Goal: Download file/media

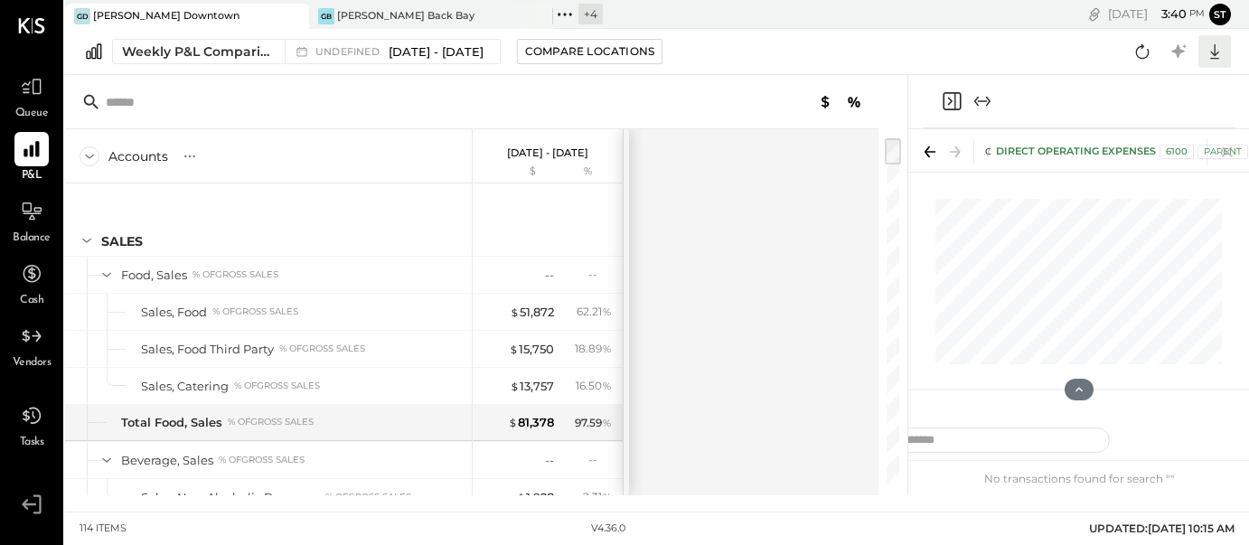
click at [1219, 56] on icon at bounding box center [1215, 52] width 24 height 24
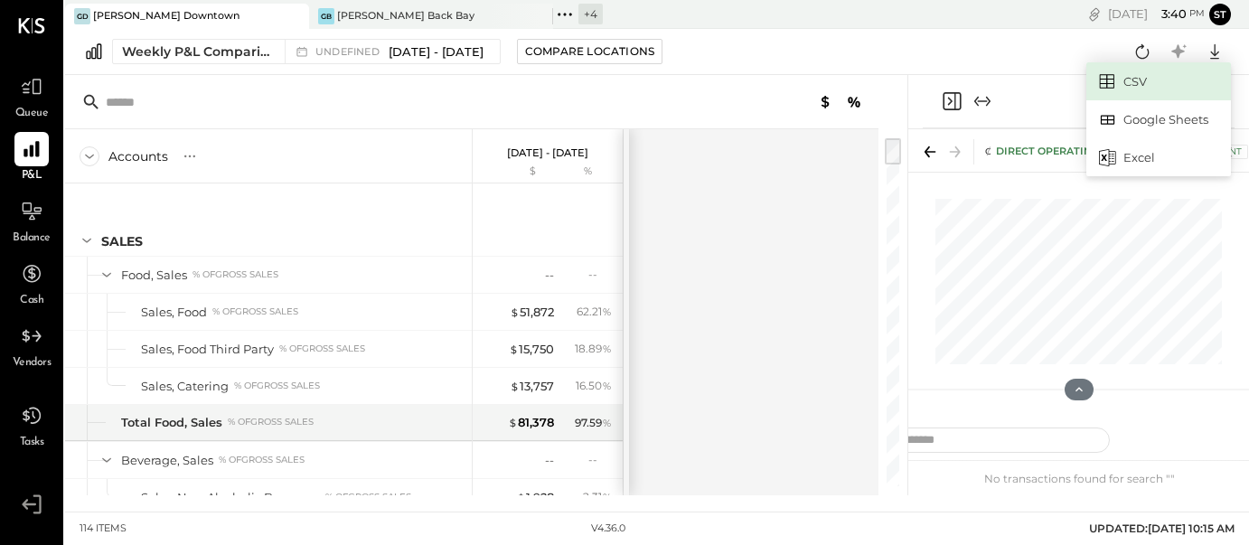
click at [1133, 76] on link "CSV" at bounding box center [1159, 81] width 145 height 38
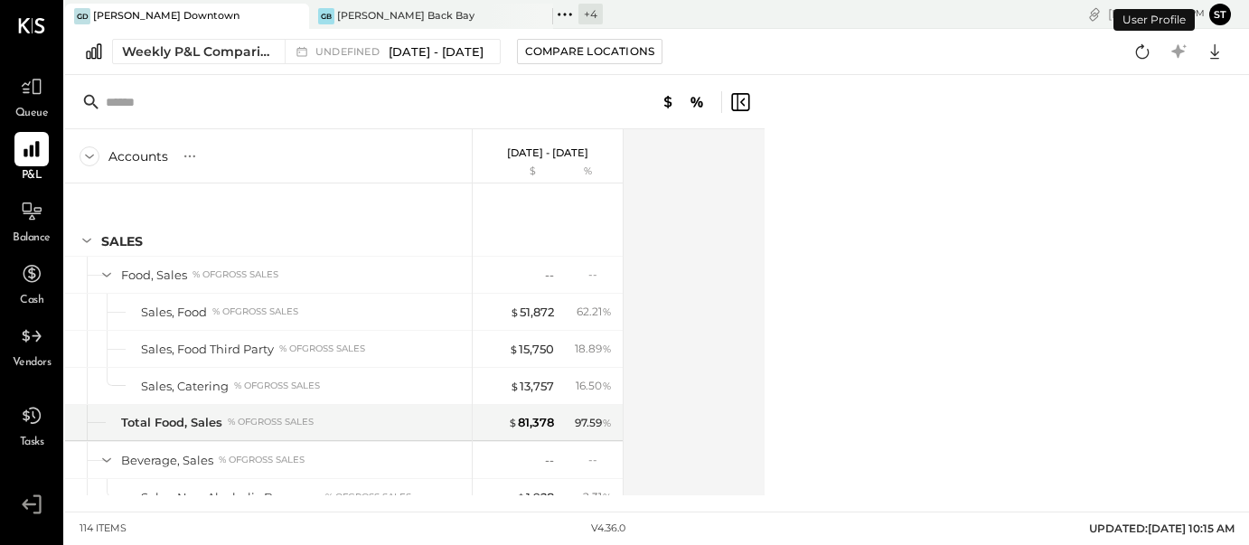
scroll to position [1470, 0]
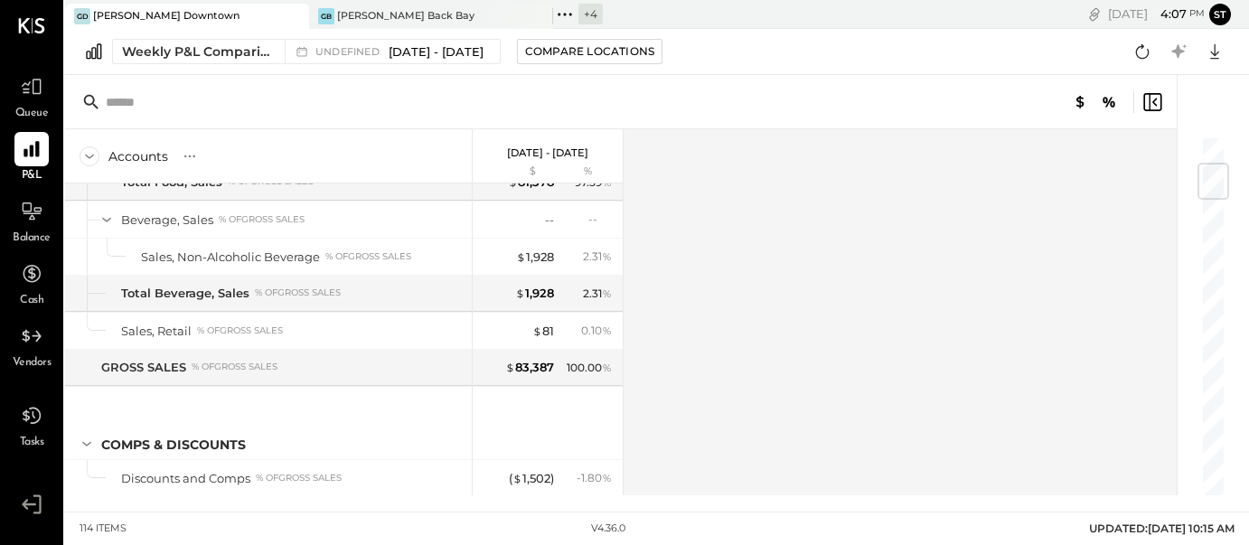
scroll to position [242, 0]
click at [1217, 52] on icon at bounding box center [1215, 52] width 24 height 24
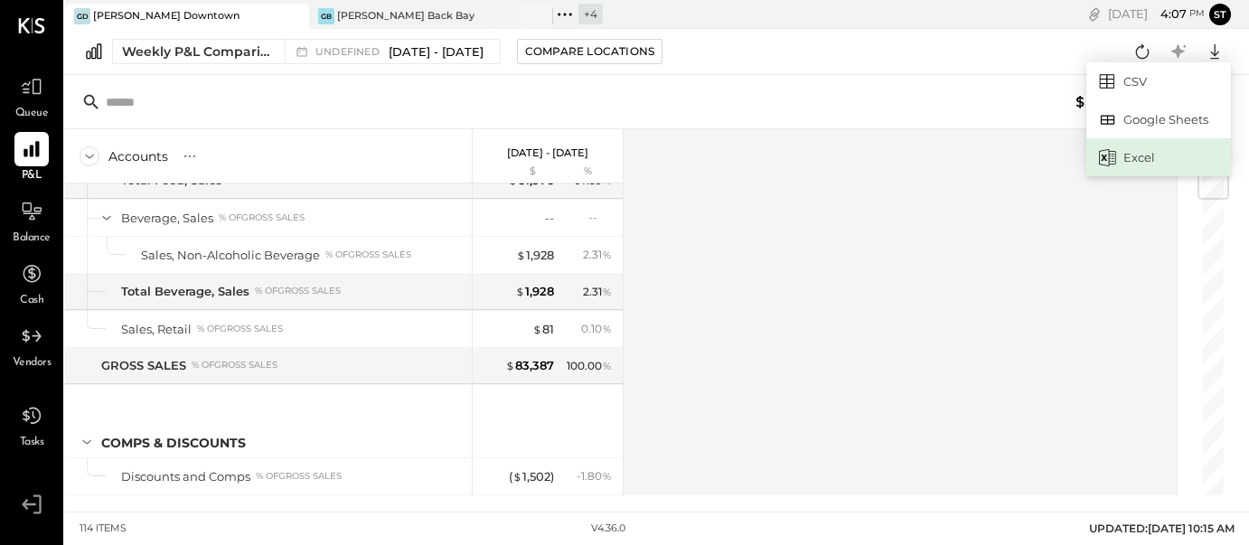
click at [1173, 165] on div "Excel" at bounding box center [1159, 157] width 145 height 38
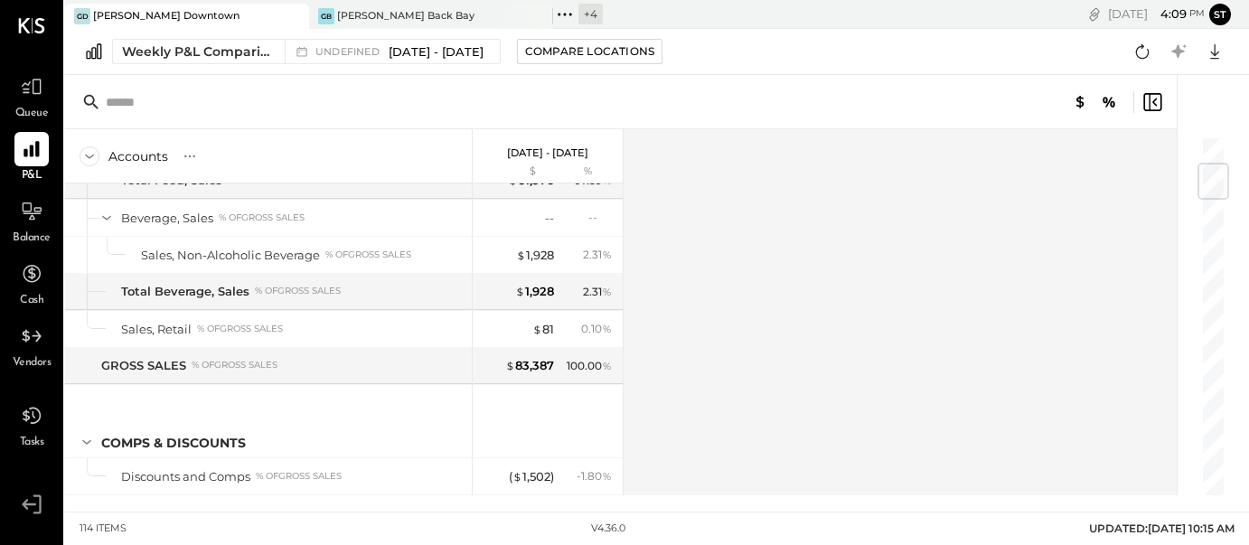
click at [721, 64] on div "Weekly P&L Comparison undefined [DATE] - [DATE] Compare Locations CSV Google Sh…" at bounding box center [657, 52] width 1184 height 46
click at [1214, 56] on icon at bounding box center [1215, 52] width 24 height 24
click at [221, 14] on div "[PERSON_NAME] Downtown" at bounding box center [173, 16] width 217 height 16
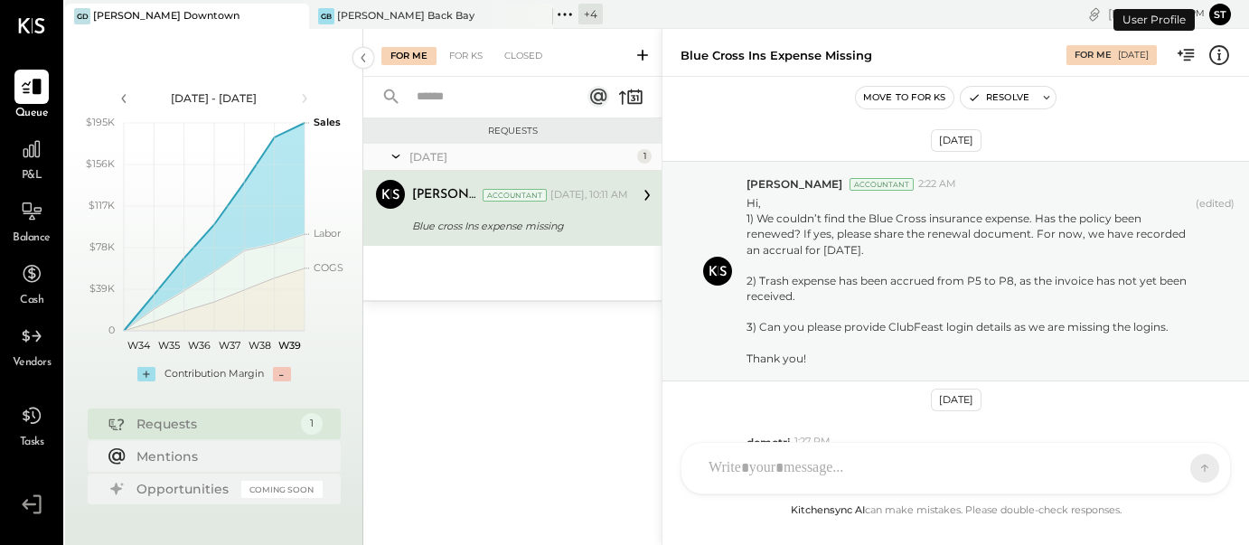
scroll to position [251, 0]
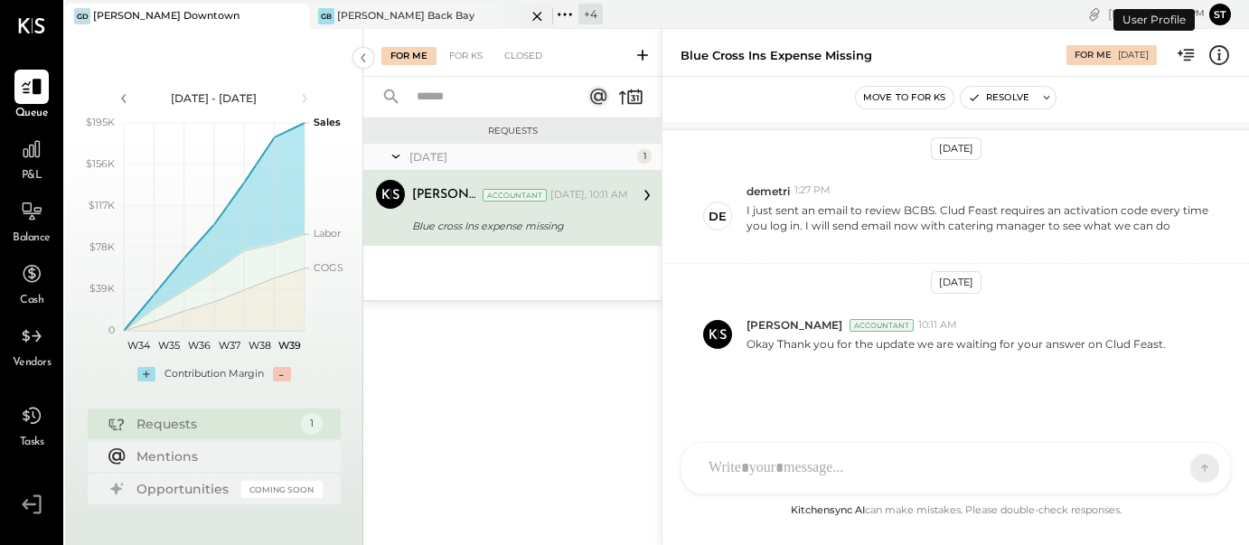
click at [400, 18] on div "[PERSON_NAME] Back Bay" at bounding box center [405, 16] width 137 height 14
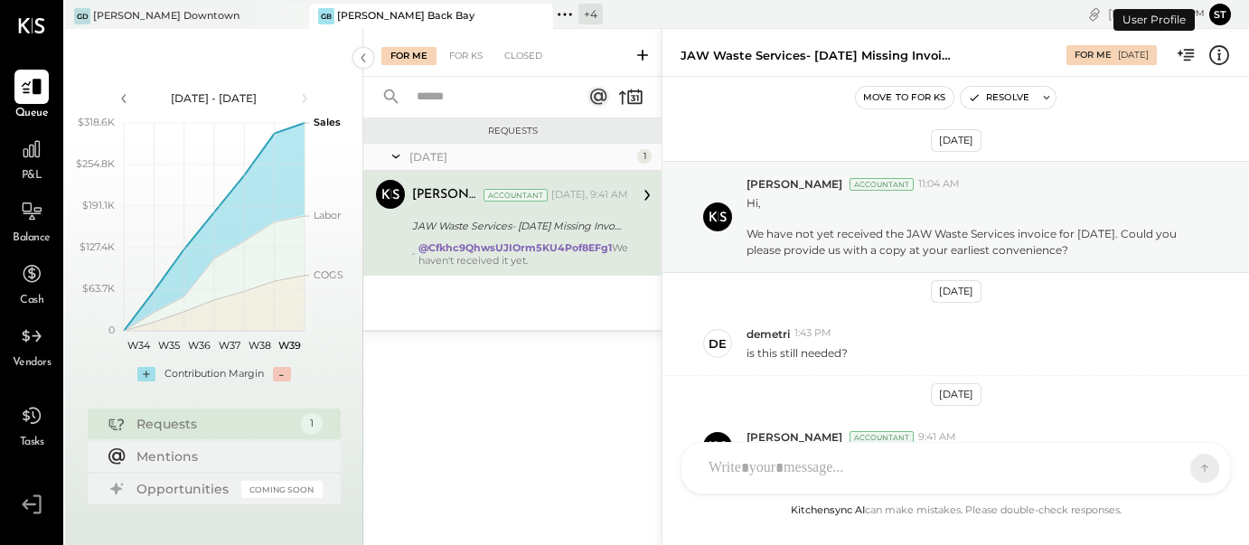
scroll to position [113, 0]
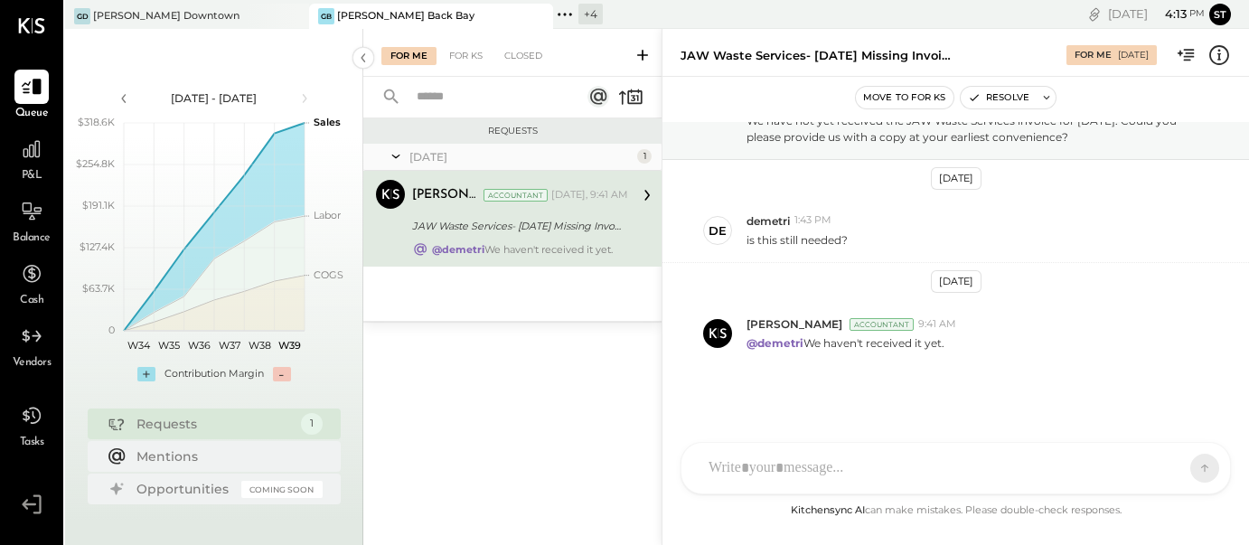
click at [569, 10] on icon at bounding box center [565, 15] width 24 height 24
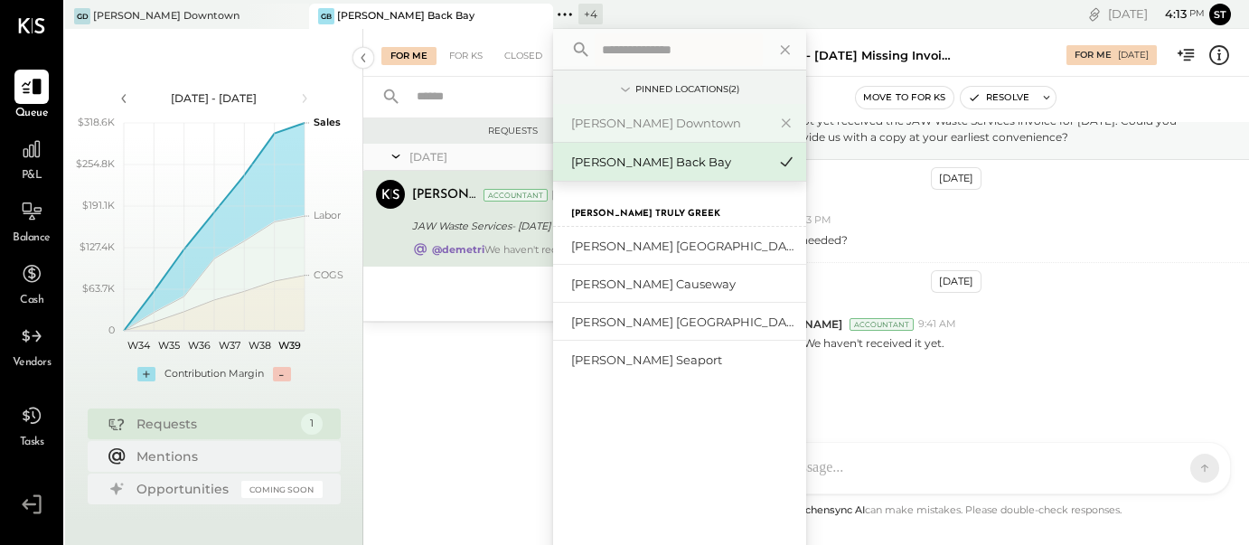
click at [647, 136] on div "[PERSON_NAME] Downtown" at bounding box center [679, 123] width 253 height 39
click at [648, 160] on div "[PERSON_NAME] Back Bay" at bounding box center [668, 162] width 195 height 17
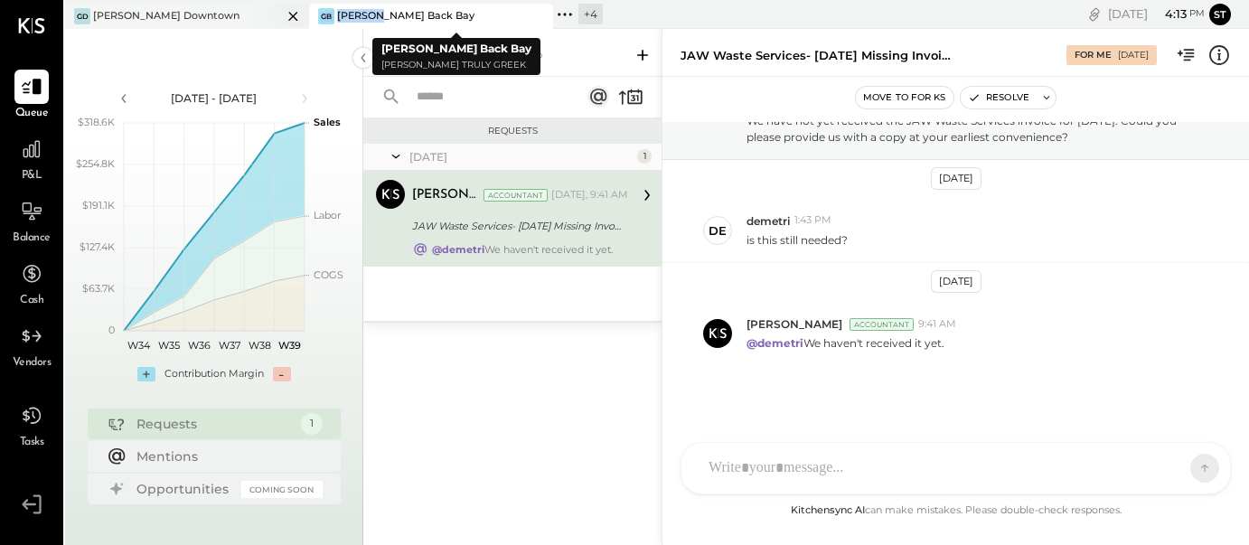
drag, startPoint x: 378, startPoint y: 14, endPoint x: 265, endPoint y: 14, distance: 113.0
click at [265, 14] on div "[PERSON_NAME] Downtown GB [PERSON_NAME] Back Bay + 4 Pinned Locations ( 2 ) [PE…" at bounding box center [431, 14] width 732 height 29
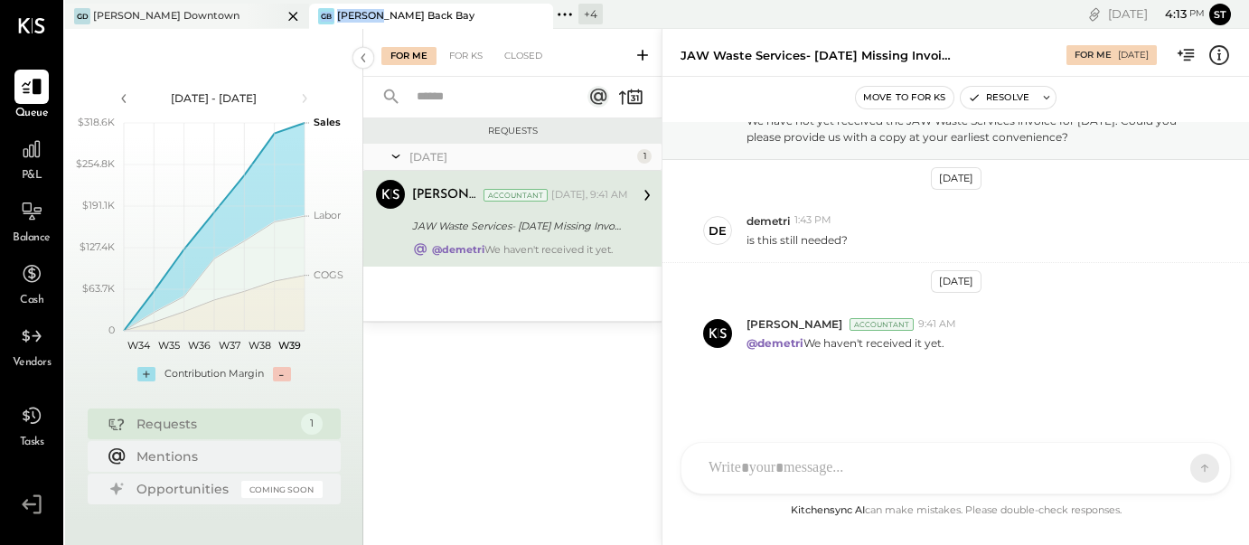
click at [265, 14] on div at bounding box center [277, 16] width 63 height 24
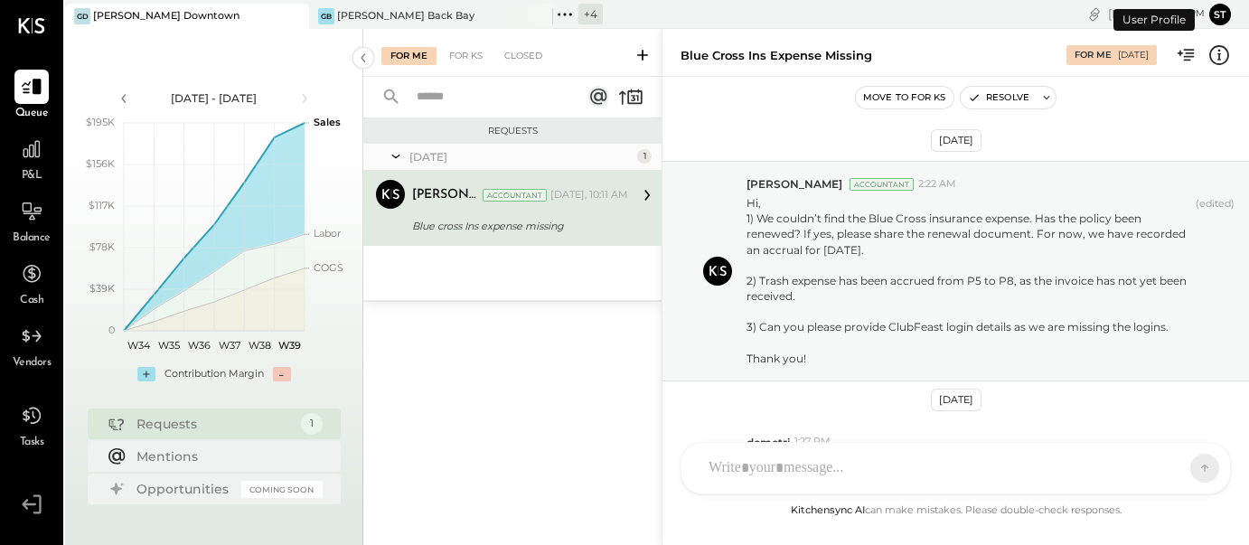
scroll to position [251, 0]
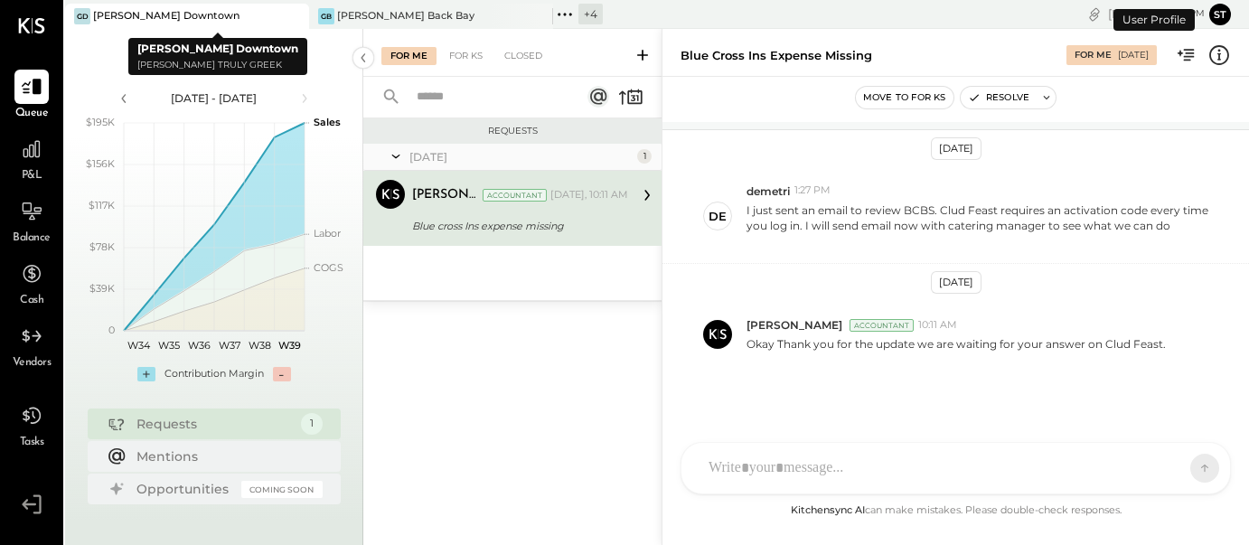
click at [303, 16] on icon at bounding box center [293, 16] width 23 height 22
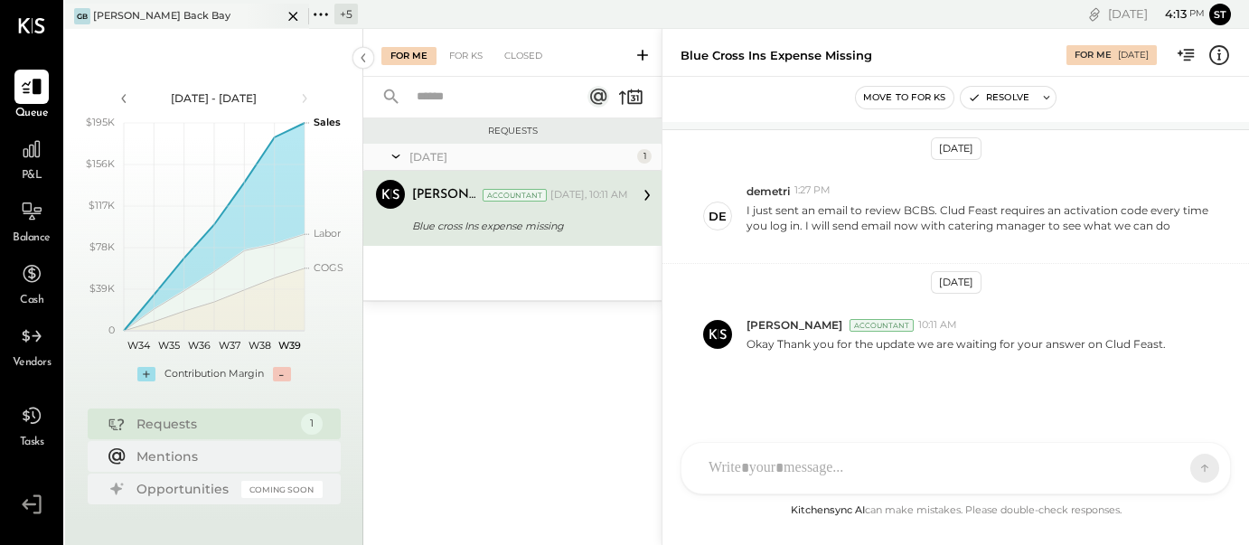
click at [227, 17] on div "GB [PERSON_NAME] Back Bay" at bounding box center [173, 16] width 217 height 16
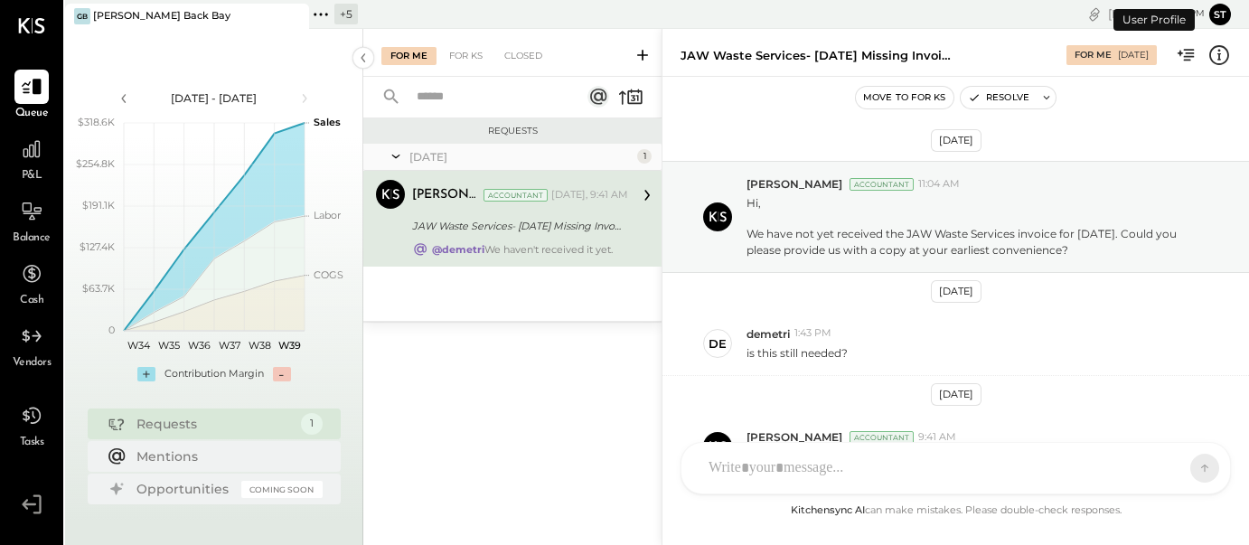
scroll to position [113, 0]
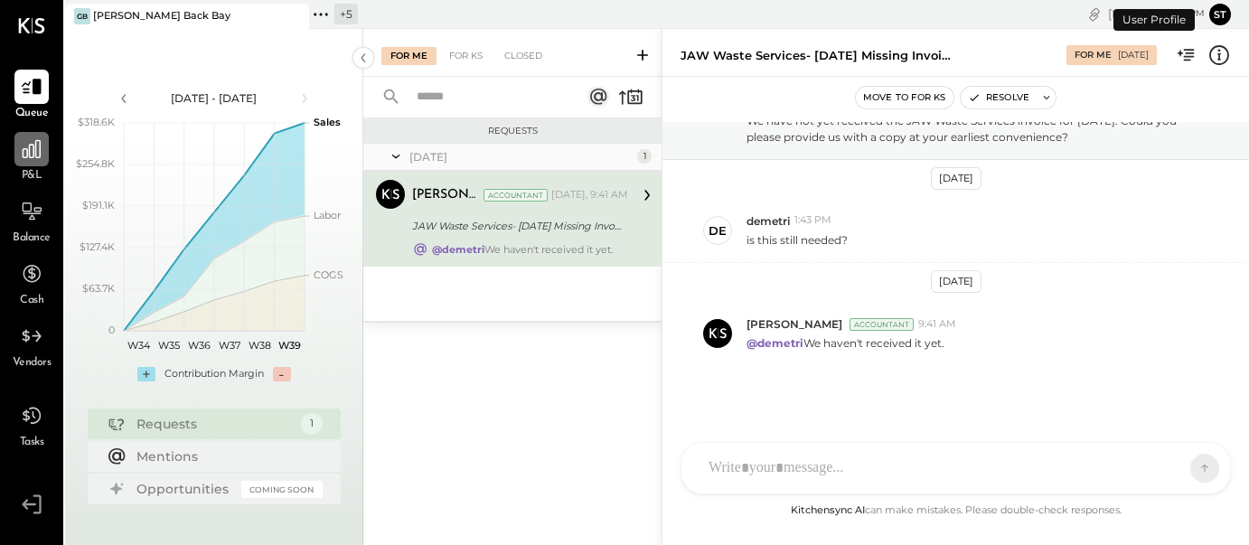
click at [35, 155] on icon at bounding box center [32, 149] width 18 height 18
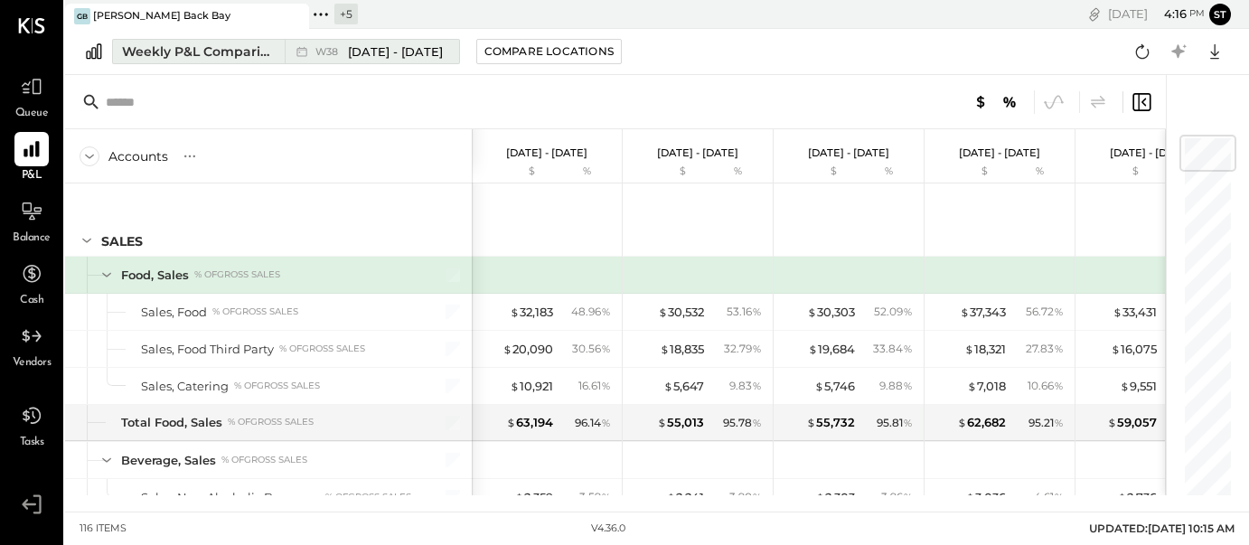
click at [405, 54] on span "[DATE] - [DATE]" at bounding box center [395, 51] width 95 height 17
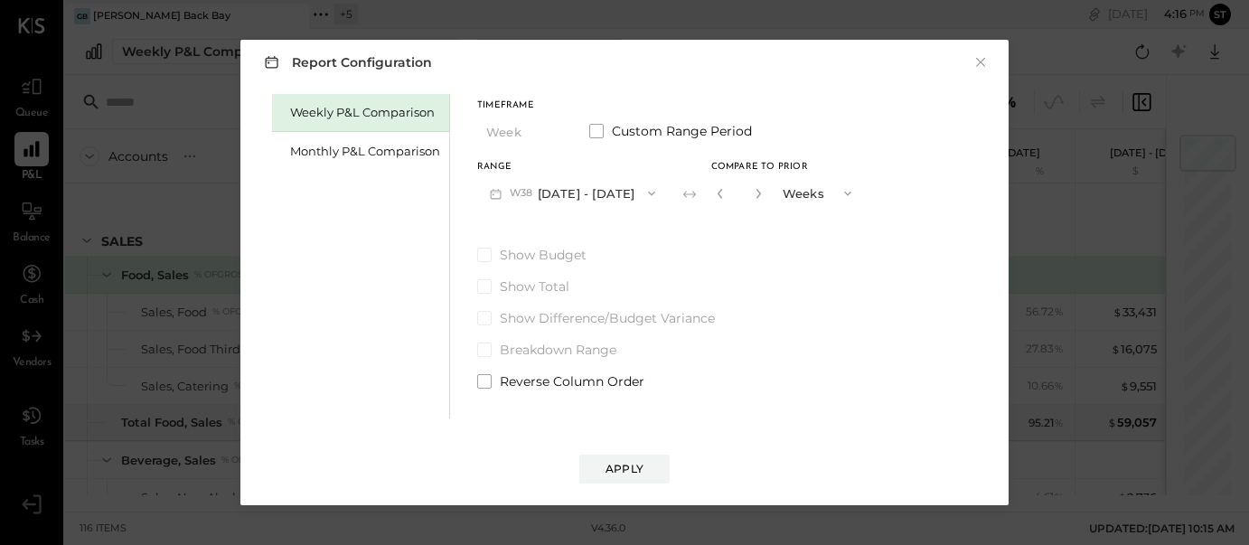
click at [576, 195] on button "W38 [DATE] - [DATE]" at bounding box center [572, 192] width 191 height 33
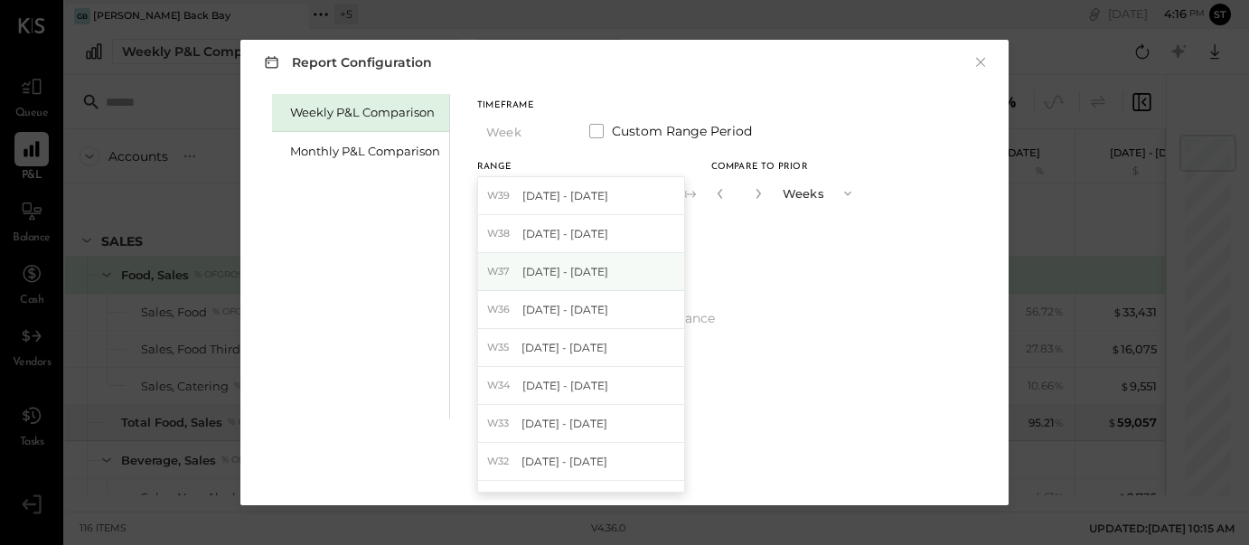
click at [565, 268] on span "[DATE] - [DATE]" at bounding box center [566, 271] width 86 height 15
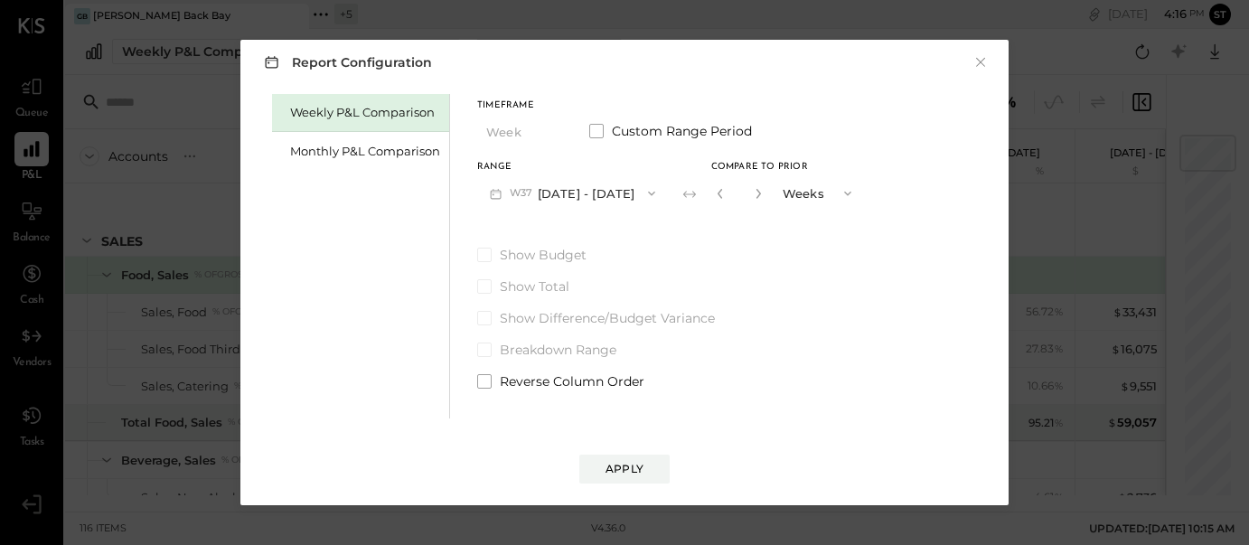
click at [841, 193] on icon "button" at bounding box center [848, 193] width 14 height 14
click at [730, 196] on input "*" at bounding box center [740, 193] width 24 height 30
click at [718, 193] on icon "button" at bounding box center [720, 194] width 5 height 10
type input "*"
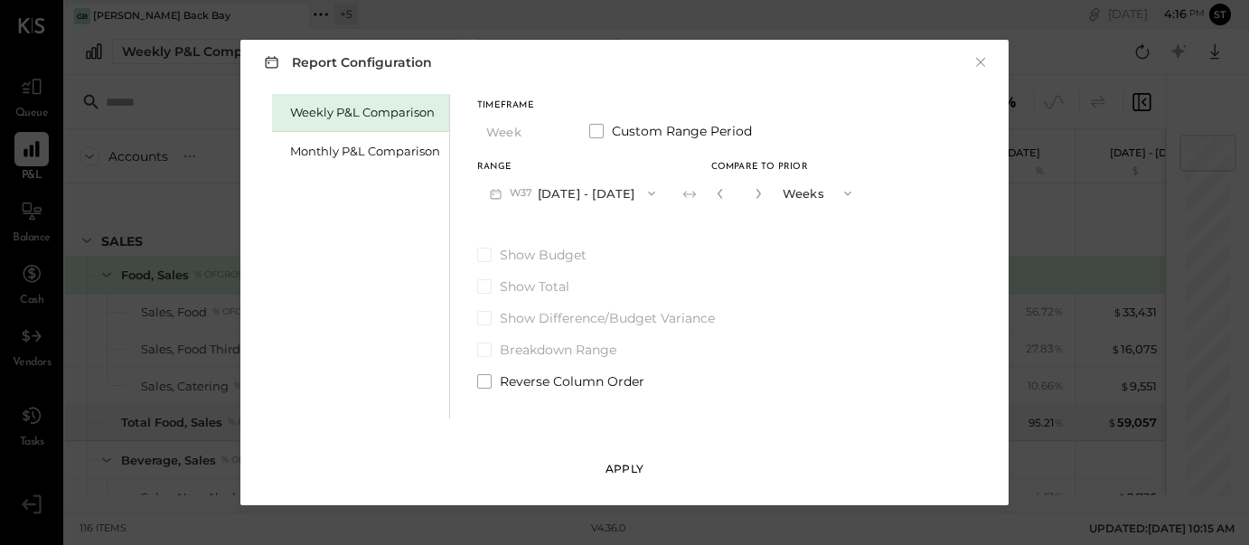
click at [628, 477] on button "Apply" at bounding box center [624, 469] width 90 height 29
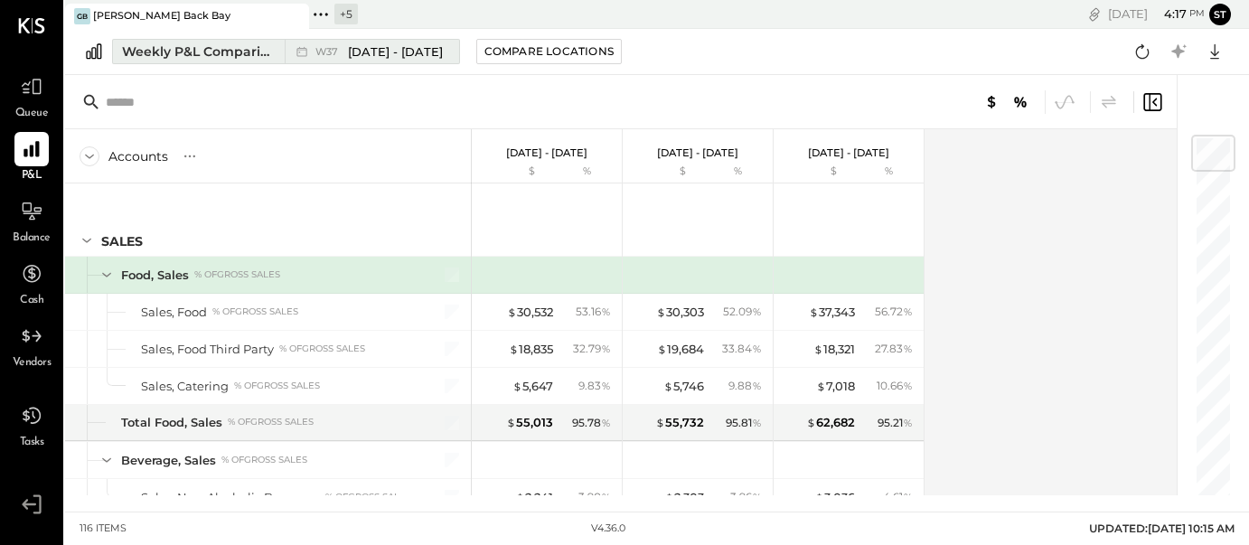
click at [416, 51] on span "[DATE] - [DATE]" at bounding box center [395, 51] width 95 height 17
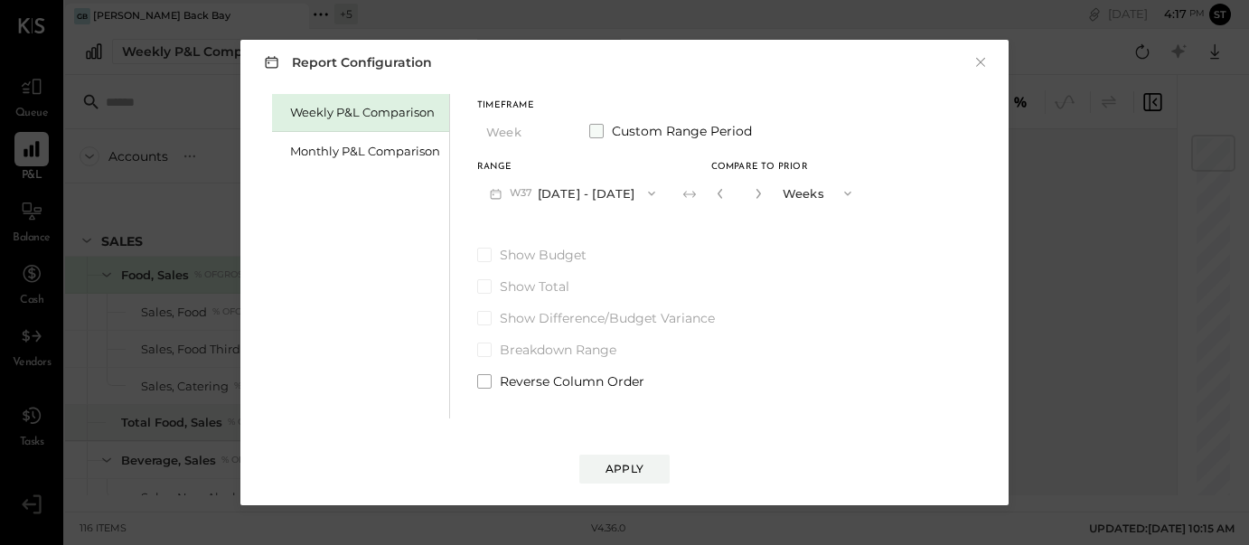
click at [595, 128] on span at bounding box center [596, 131] width 14 height 14
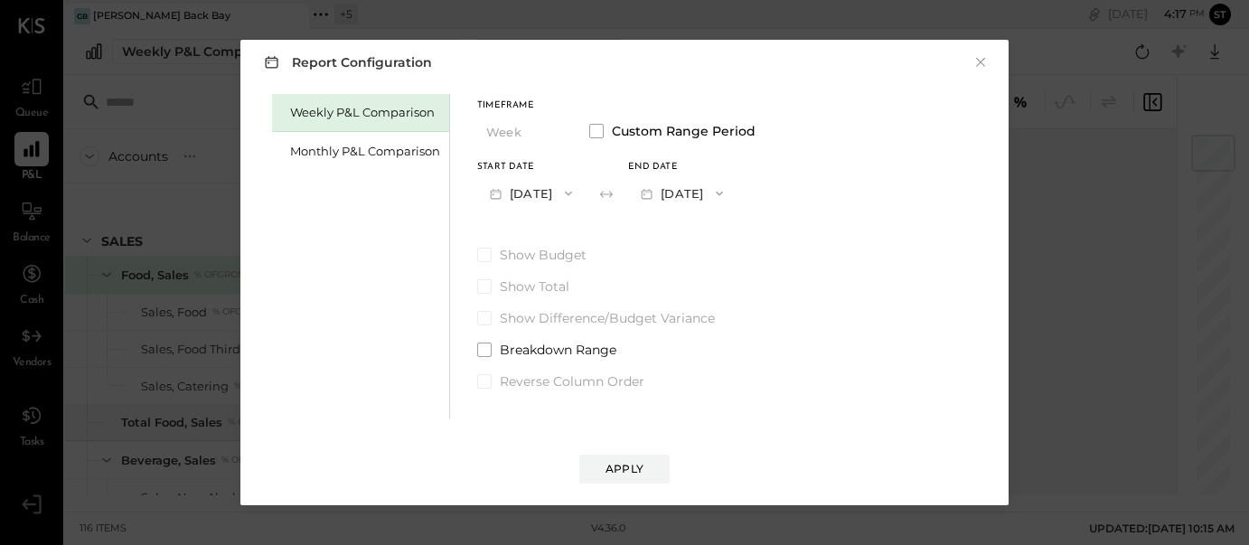
click at [727, 189] on icon "button" at bounding box center [719, 193] width 14 height 14
click at [688, 229] on span "[DATE]" at bounding box center [669, 233] width 38 height 15
click at [633, 469] on div "Apply" at bounding box center [625, 468] width 38 height 15
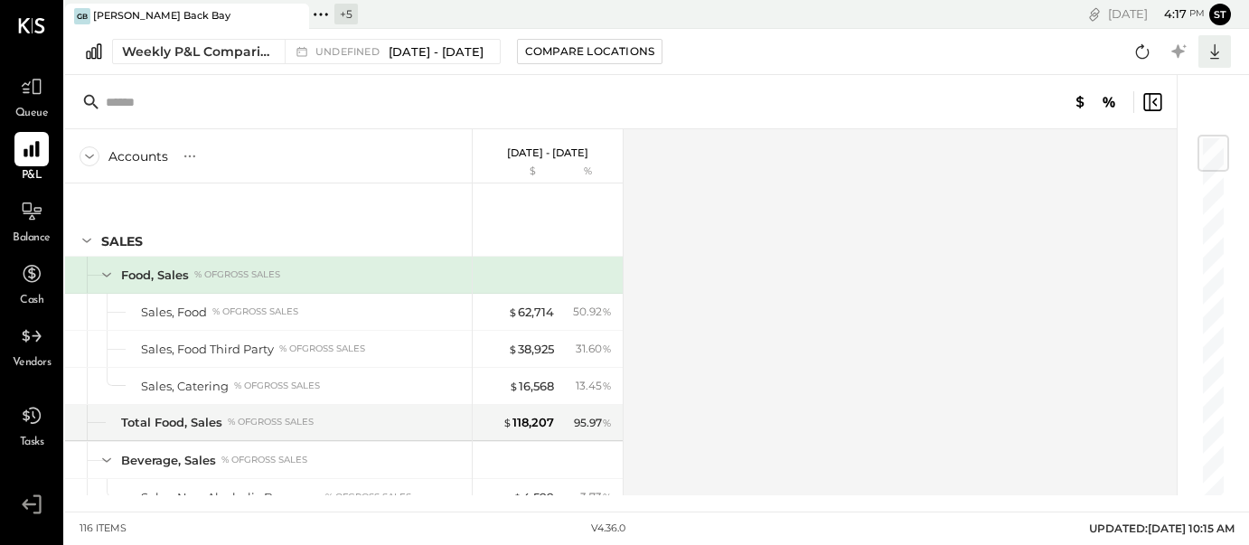
click at [1210, 53] on icon at bounding box center [1215, 52] width 24 height 24
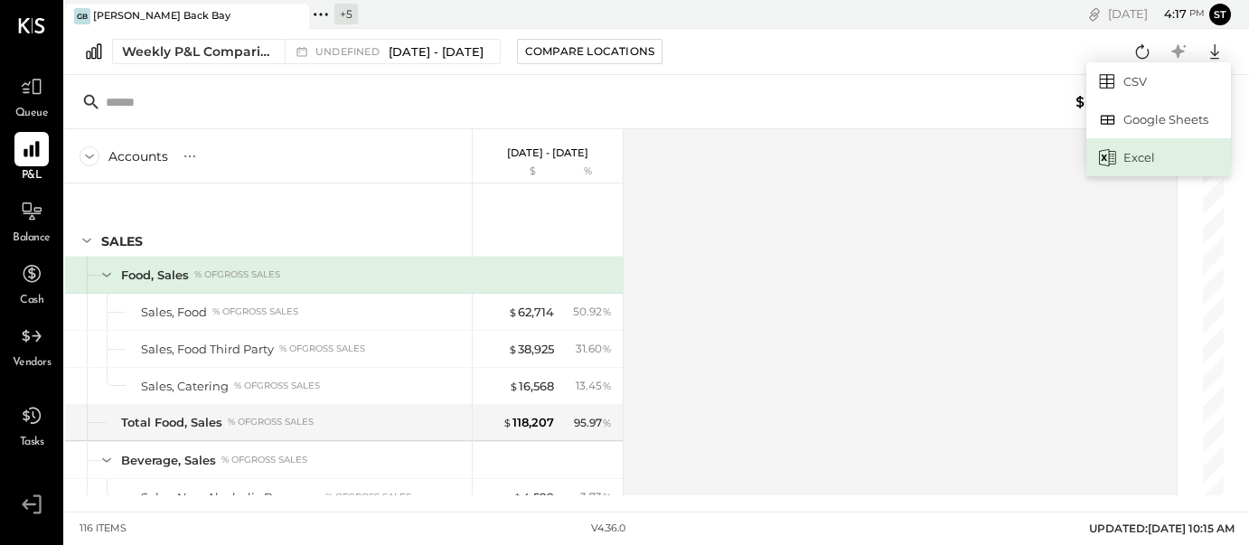
click at [1145, 153] on div "Excel" at bounding box center [1159, 157] width 145 height 38
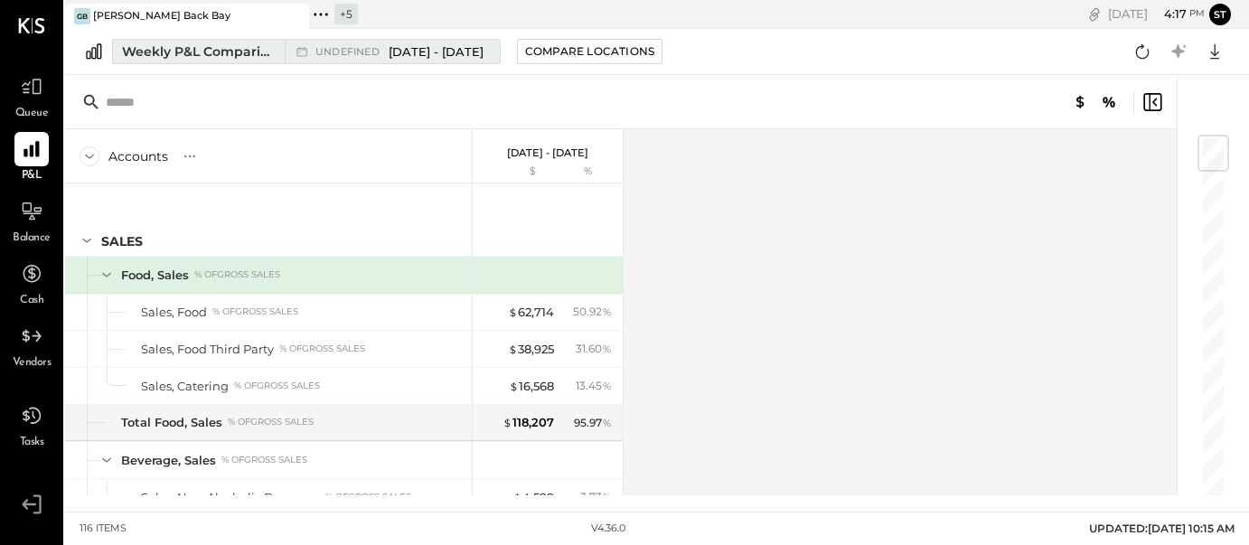
click at [219, 47] on div "Weekly P&L Comparison" at bounding box center [198, 51] width 152 height 18
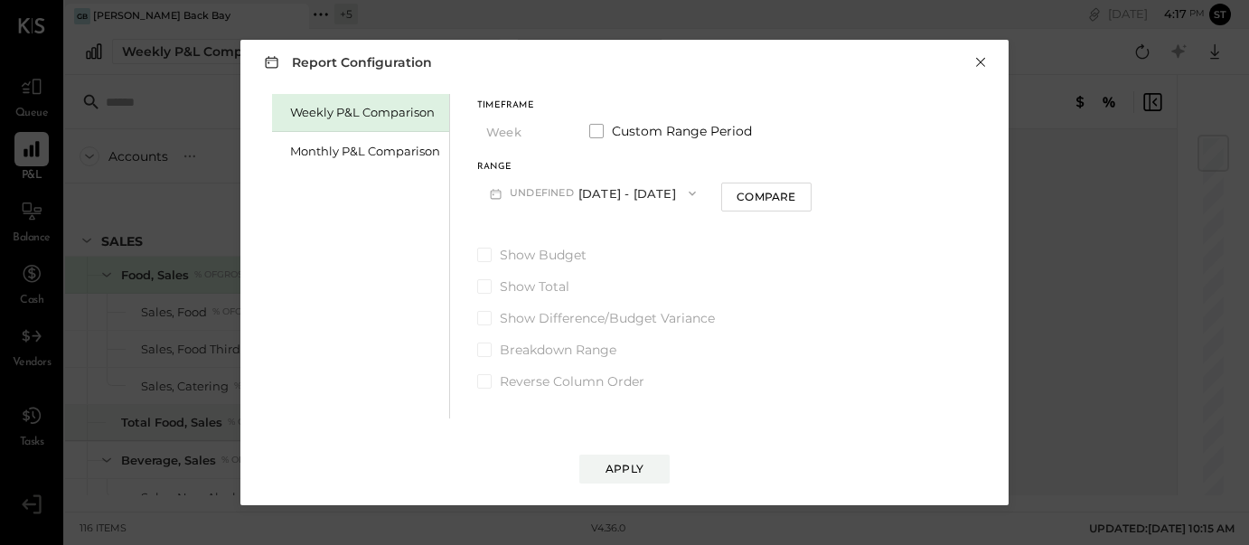
click at [984, 59] on button "×" at bounding box center [981, 62] width 16 height 18
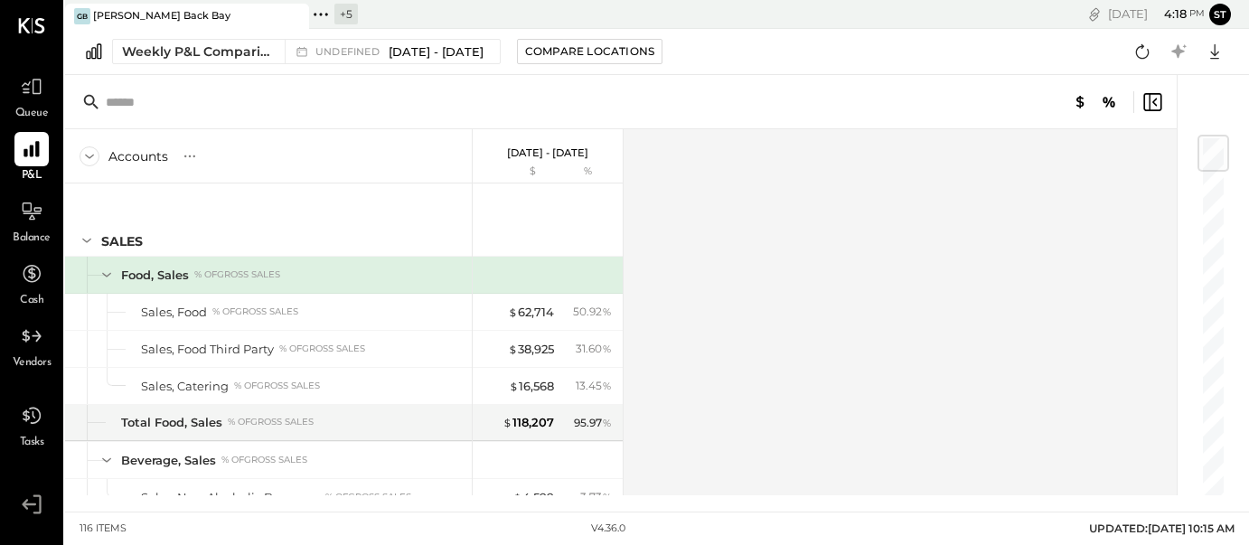
click at [232, 17] on div "GB [PERSON_NAME] Back Bay" at bounding box center [173, 16] width 217 height 16
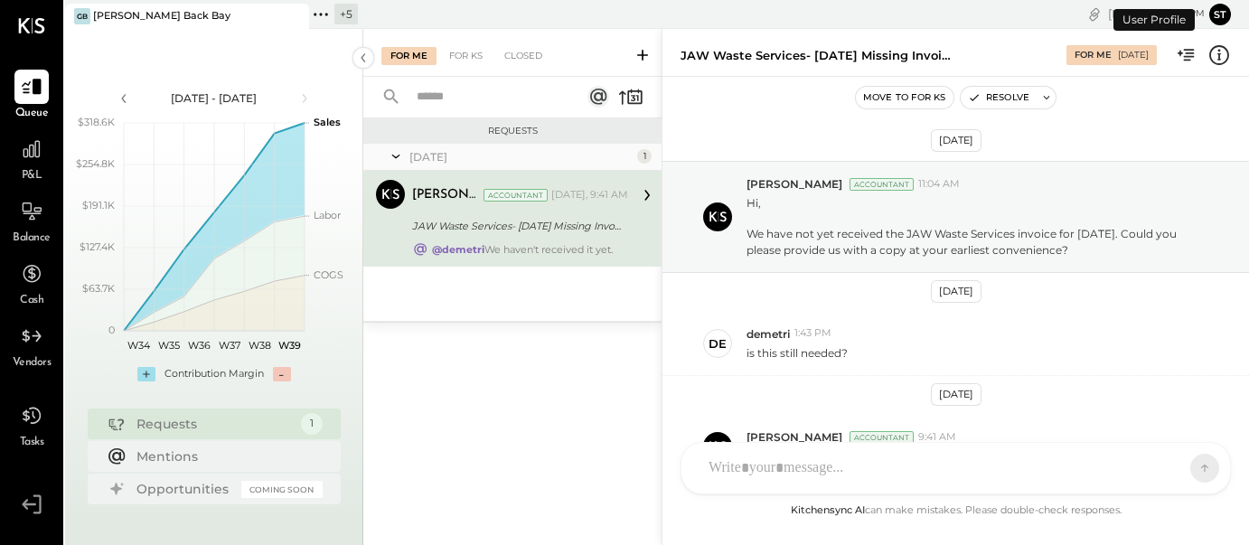
scroll to position [113, 0]
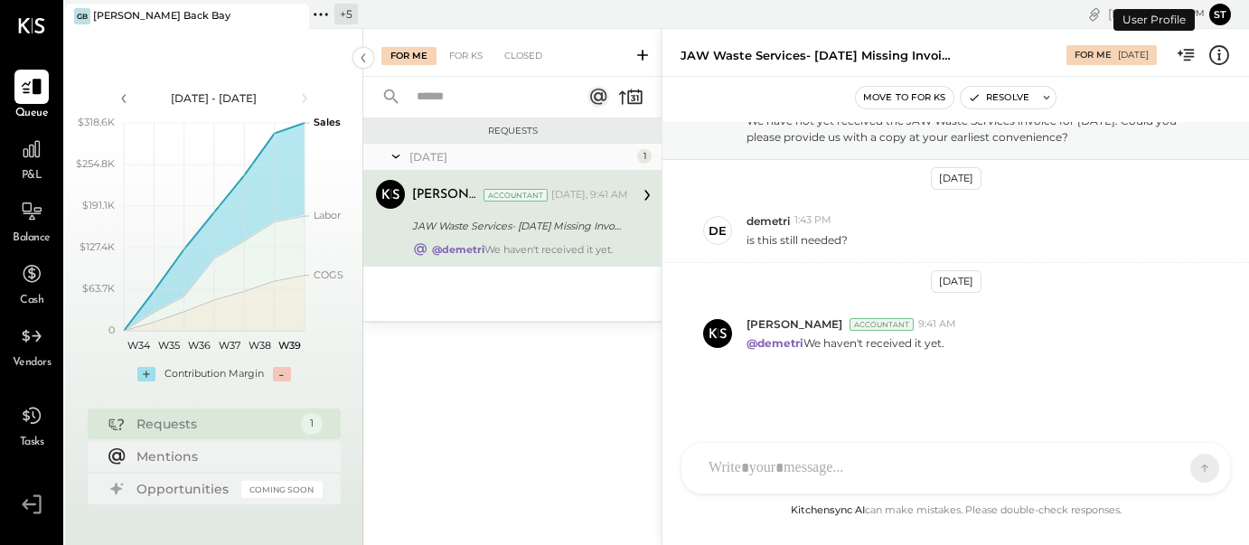
click at [347, 16] on div "+ 5" at bounding box center [346, 14] width 24 height 21
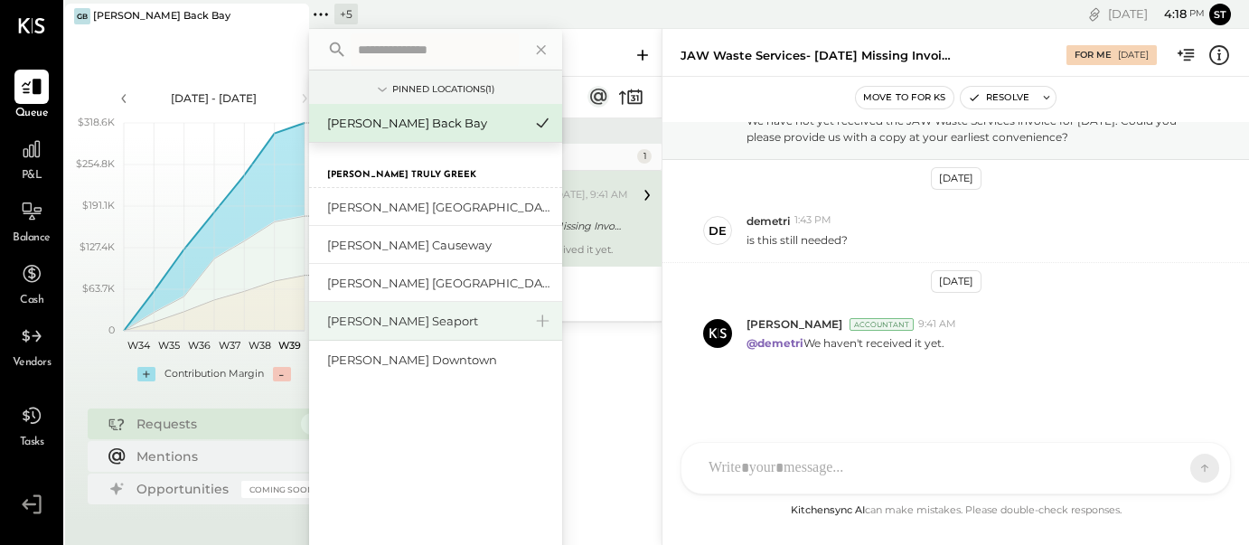
click at [397, 332] on div "[PERSON_NAME] Seaport" at bounding box center [435, 321] width 253 height 39
click at [375, 320] on div "[PERSON_NAME] Seaport" at bounding box center [424, 321] width 195 height 17
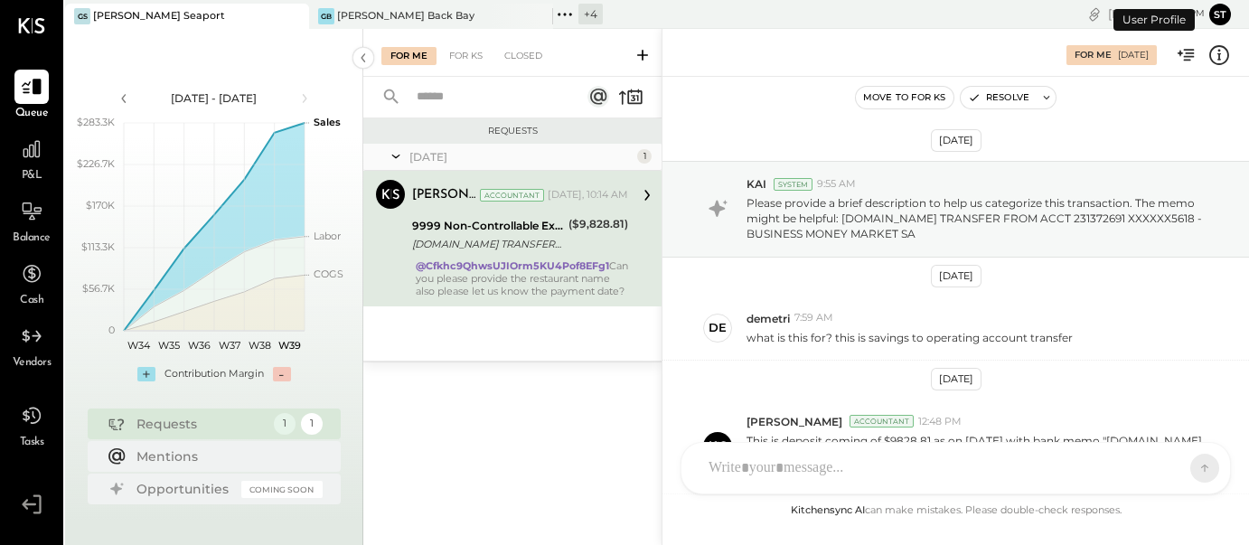
scroll to position [350, 0]
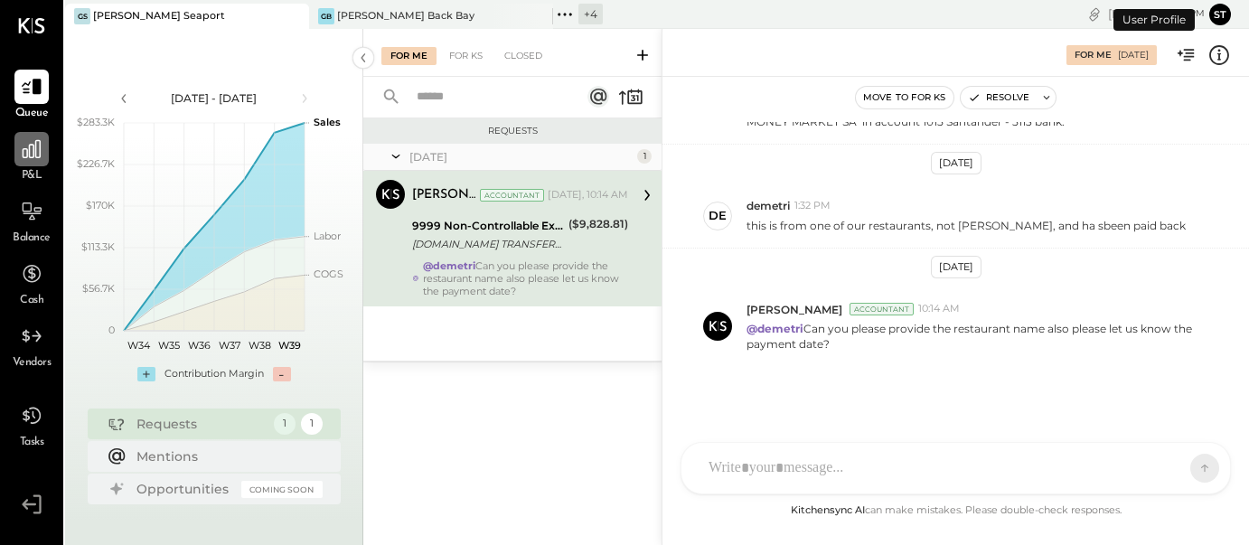
click at [36, 164] on div at bounding box center [31, 149] width 34 height 34
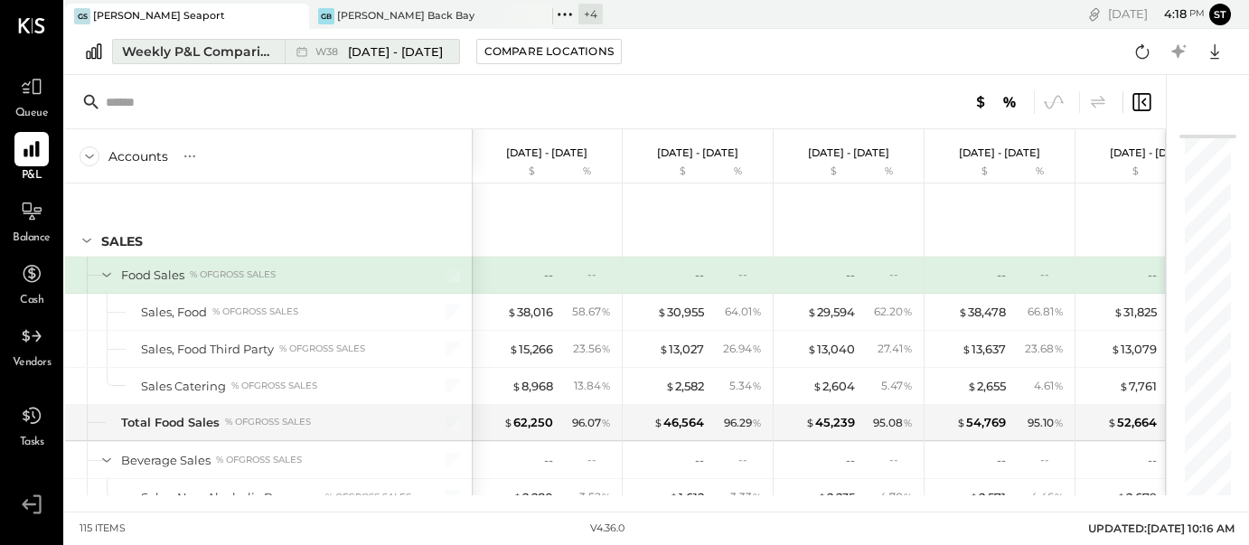
click at [387, 59] on span "[DATE] - [DATE]" at bounding box center [395, 51] width 95 height 17
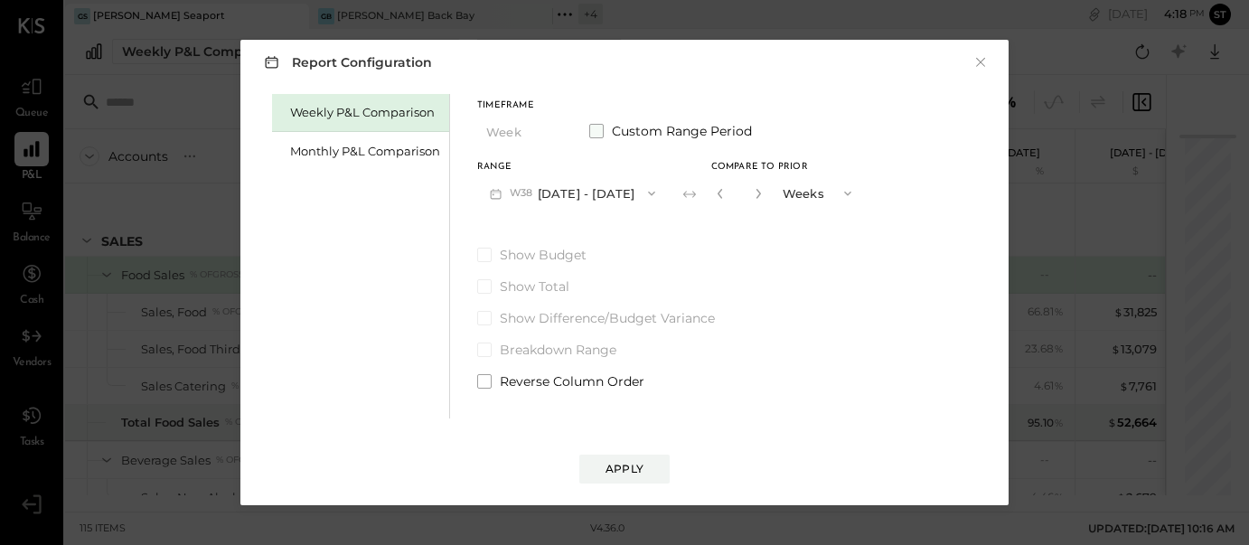
click at [594, 134] on span at bounding box center [596, 131] width 14 height 14
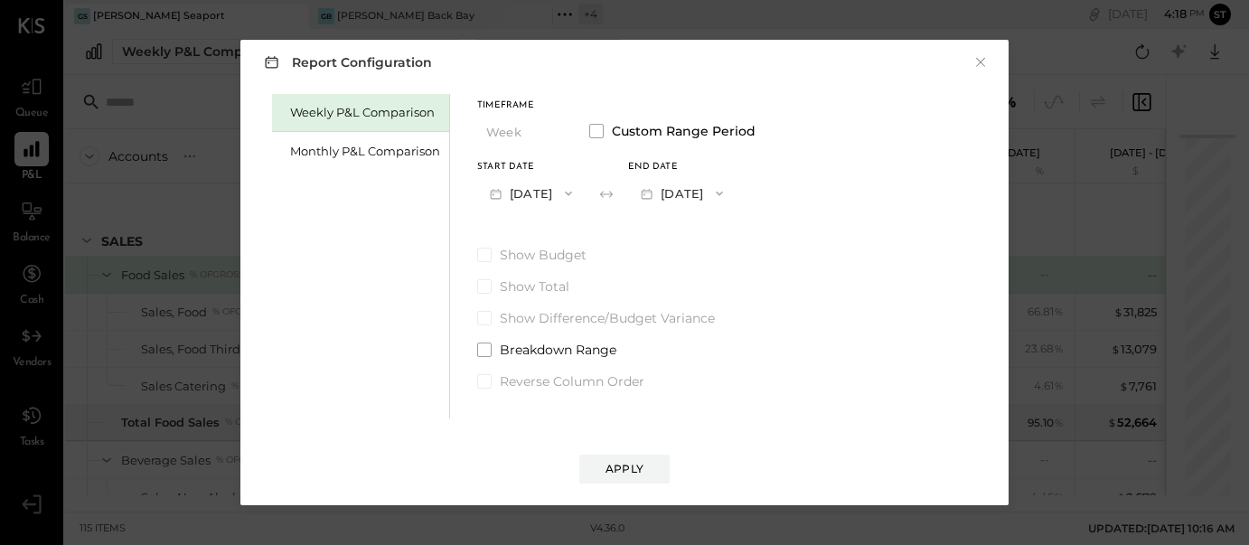
click at [576, 194] on icon "button" at bounding box center [568, 193] width 14 height 14
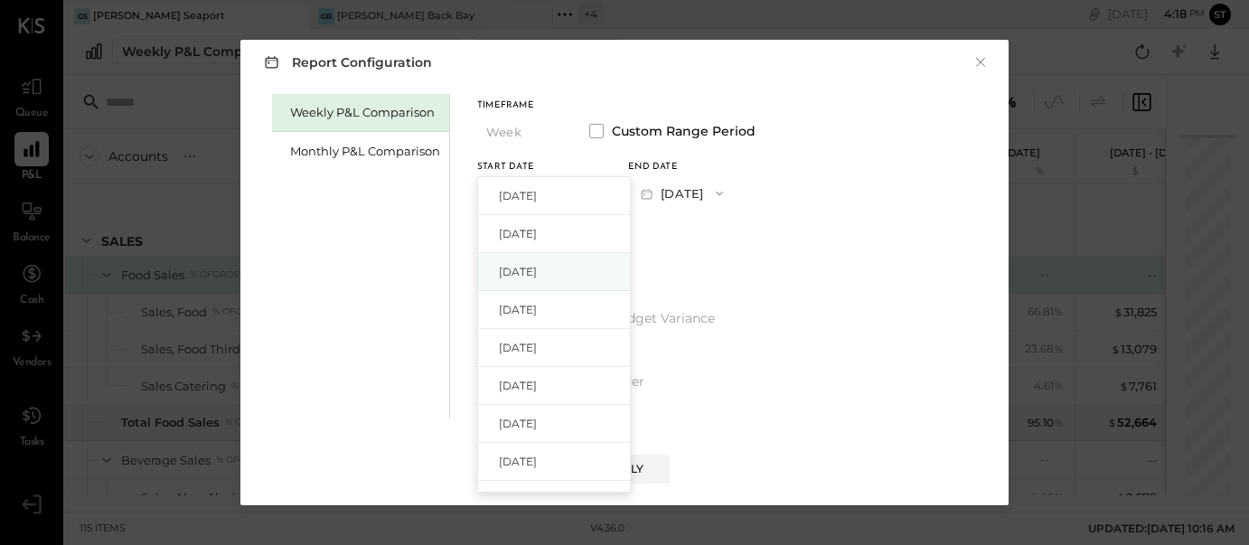
click at [537, 278] on span "[DATE]" at bounding box center [518, 271] width 38 height 15
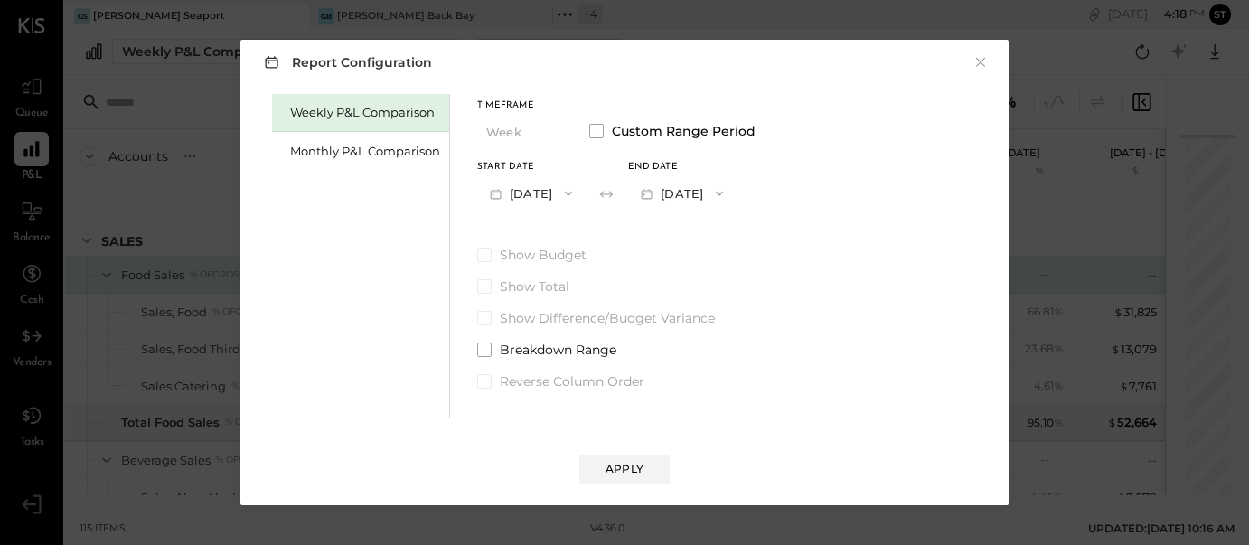
click at [727, 191] on icon "button" at bounding box center [719, 193] width 14 height 14
click at [688, 240] on span "[DATE]" at bounding box center [669, 233] width 38 height 15
click at [636, 459] on button "Apply" at bounding box center [624, 469] width 90 height 29
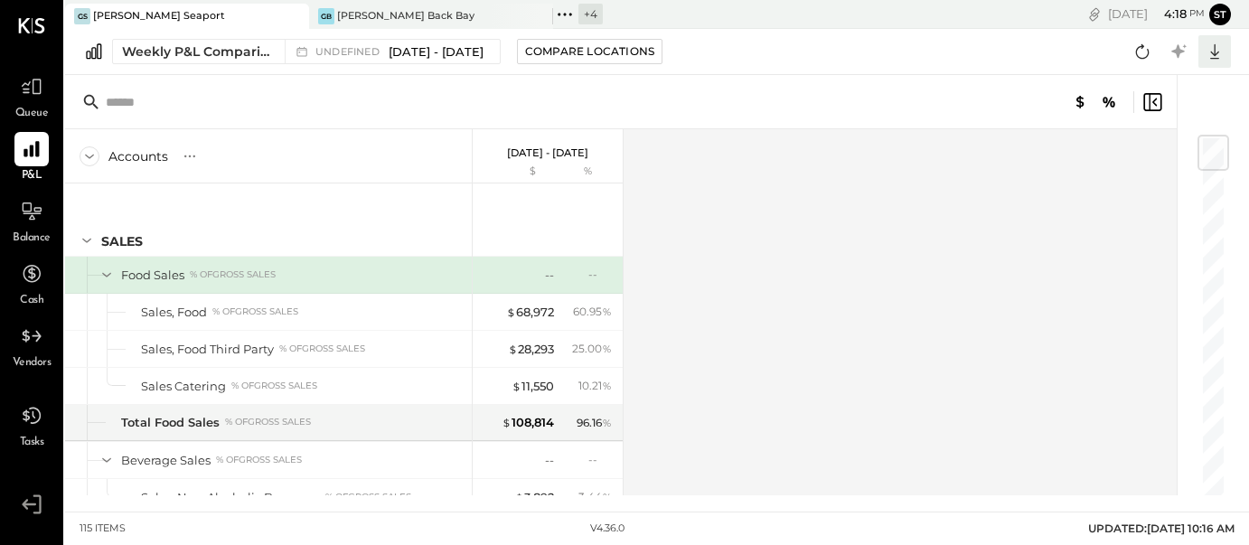
click at [1219, 58] on icon at bounding box center [1215, 52] width 24 height 24
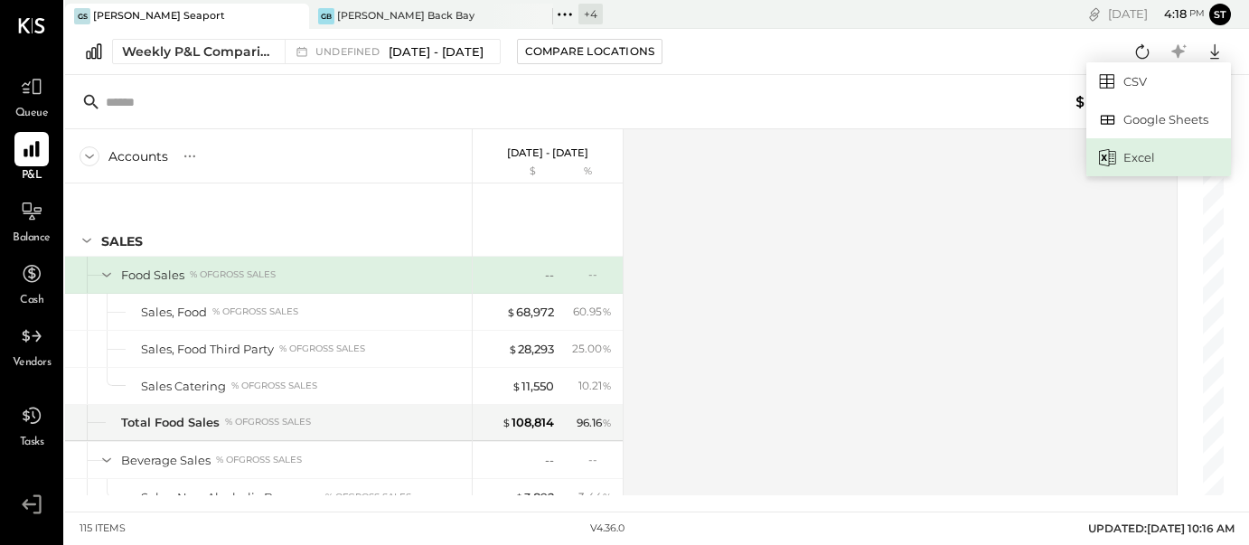
click at [1162, 156] on div "Excel" at bounding box center [1159, 157] width 145 height 38
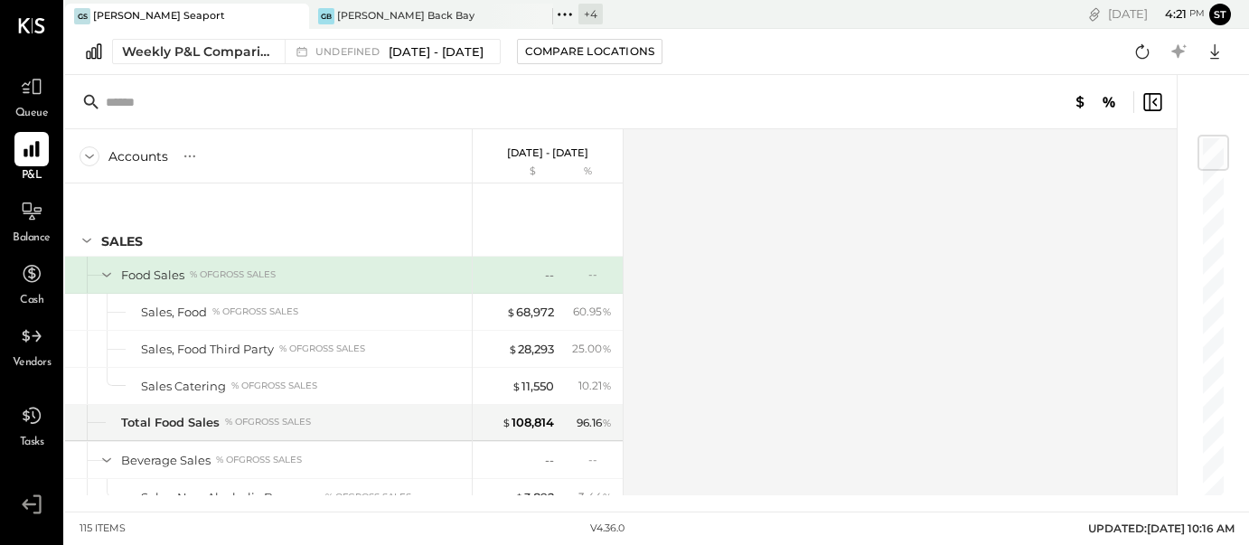
click at [155, 17] on div "[PERSON_NAME] Seaport" at bounding box center [159, 16] width 132 height 14
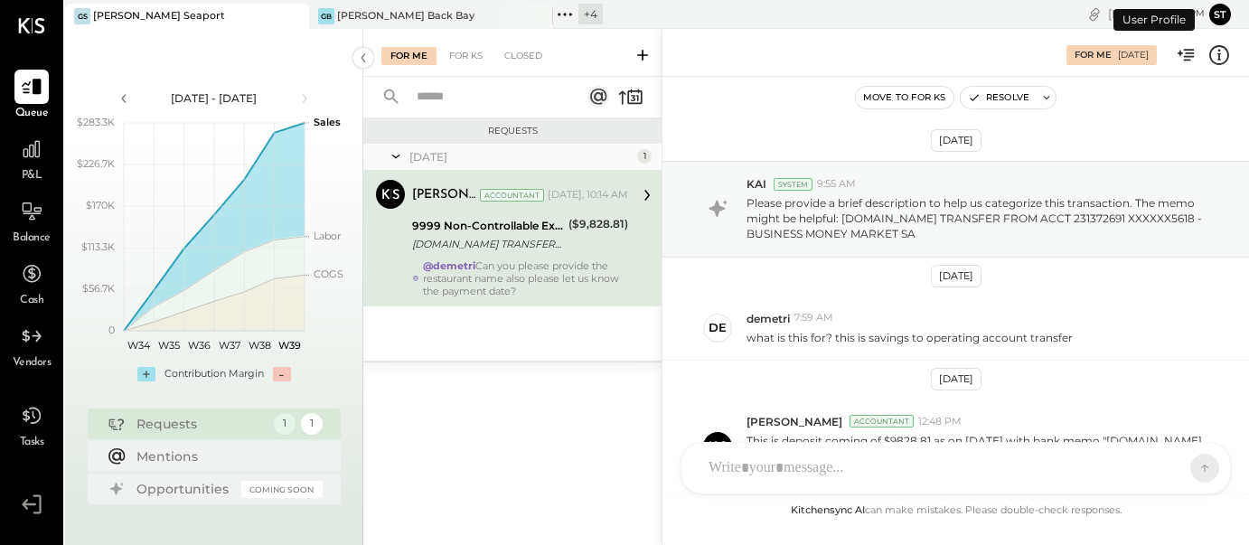
scroll to position [350, 0]
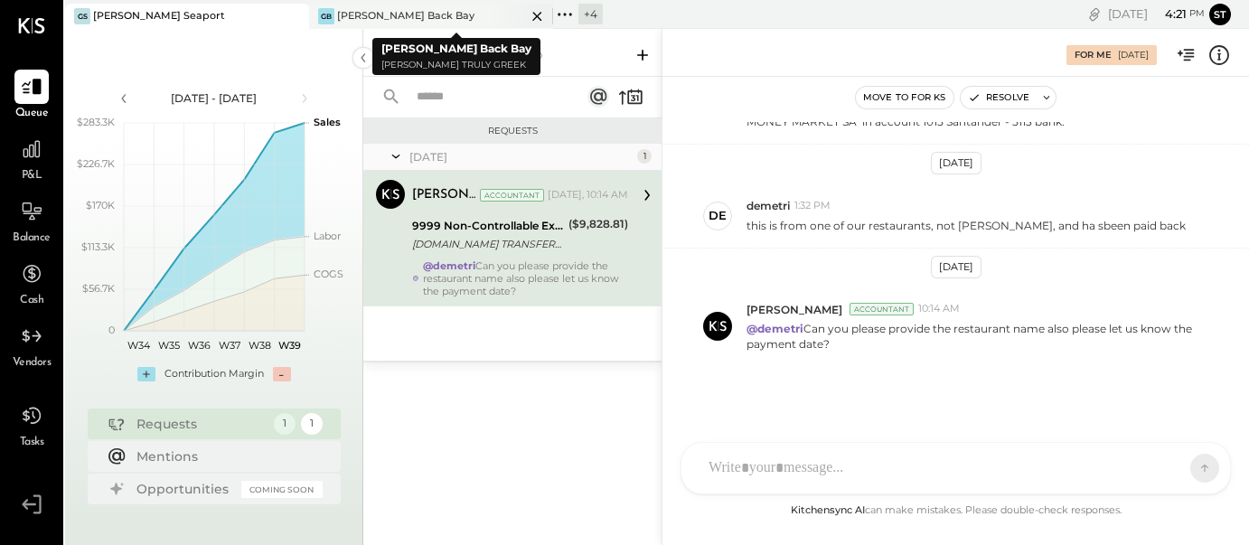
click at [536, 15] on icon at bounding box center [536, 16] width 9 height 9
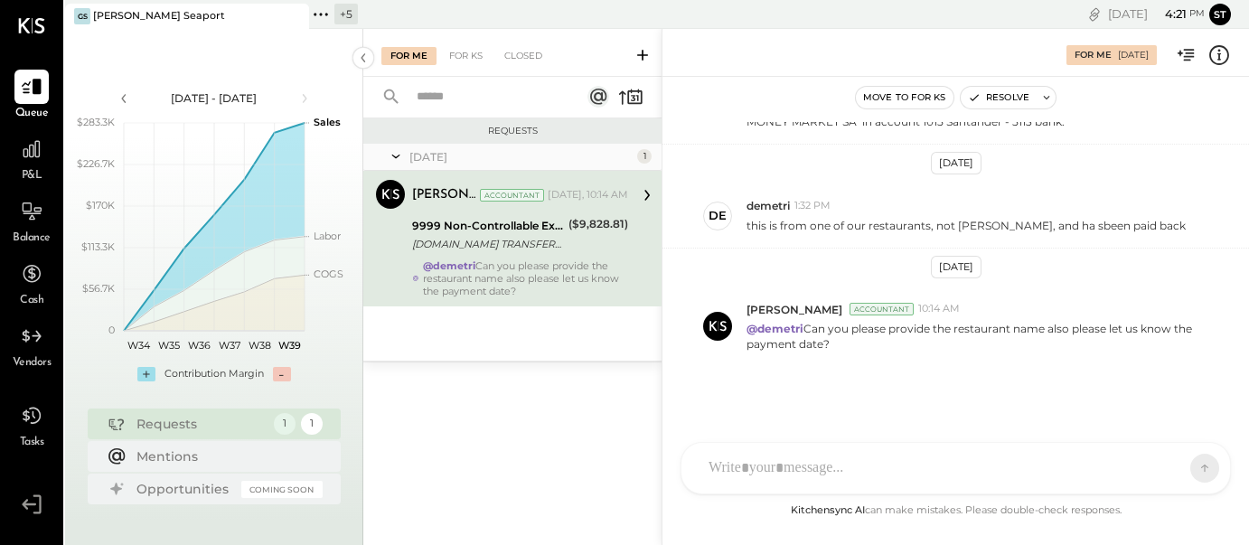
click at [346, 15] on div "+ 5" at bounding box center [346, 14] width 24 height 21
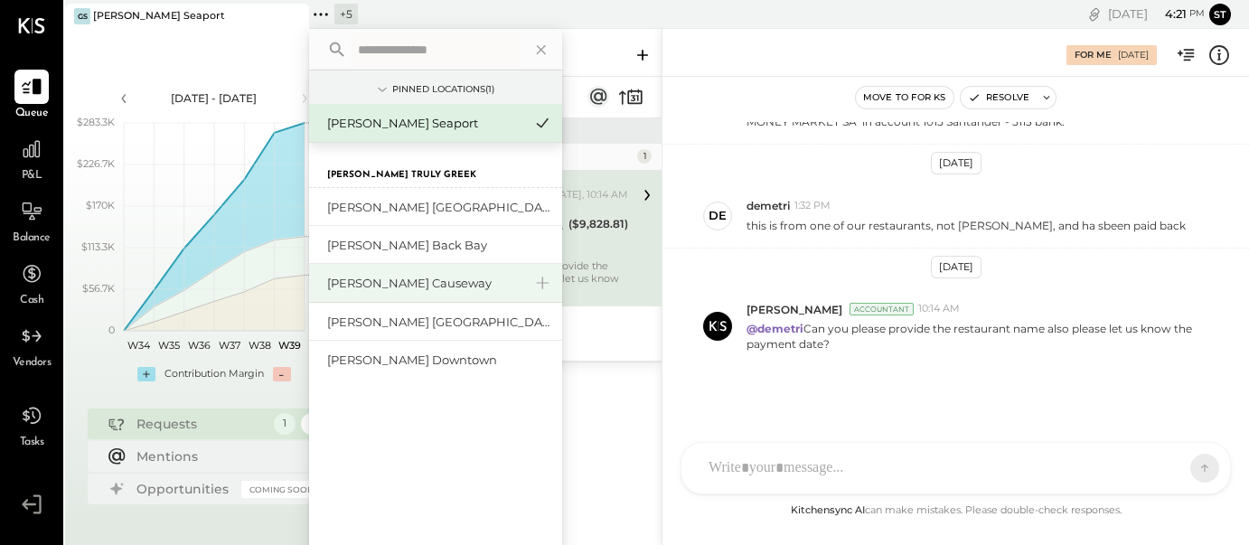
click at [442, 284] on div "[PERSON_NAME] Causeway" at bounding box center [424, 283] width 195 height 17
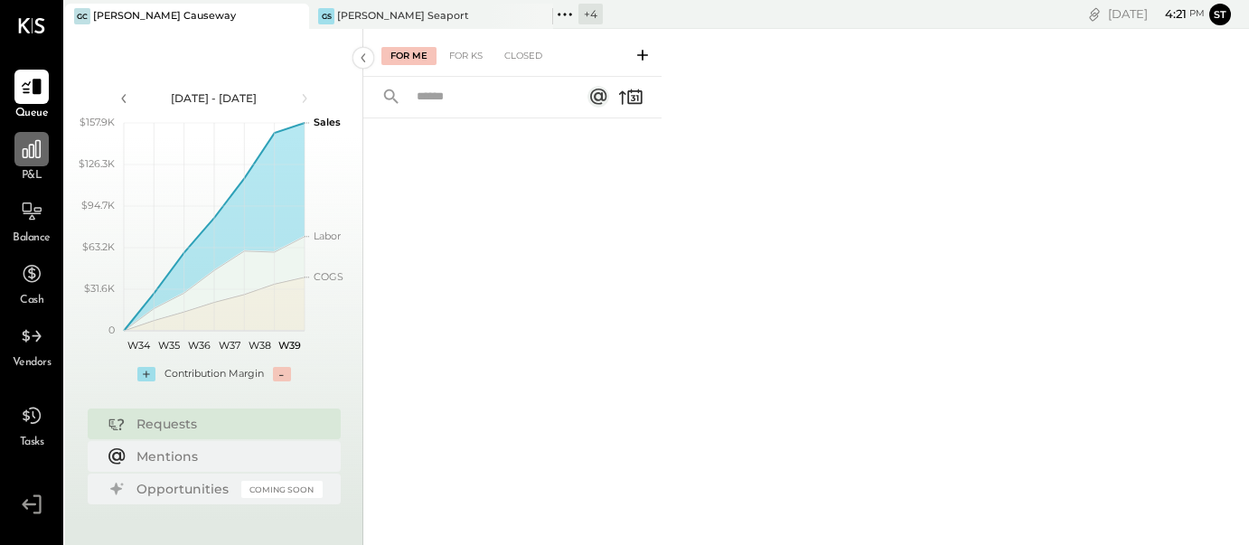
click at [30, 157] on icon at bounding box center [32, 149] width 18 height 18
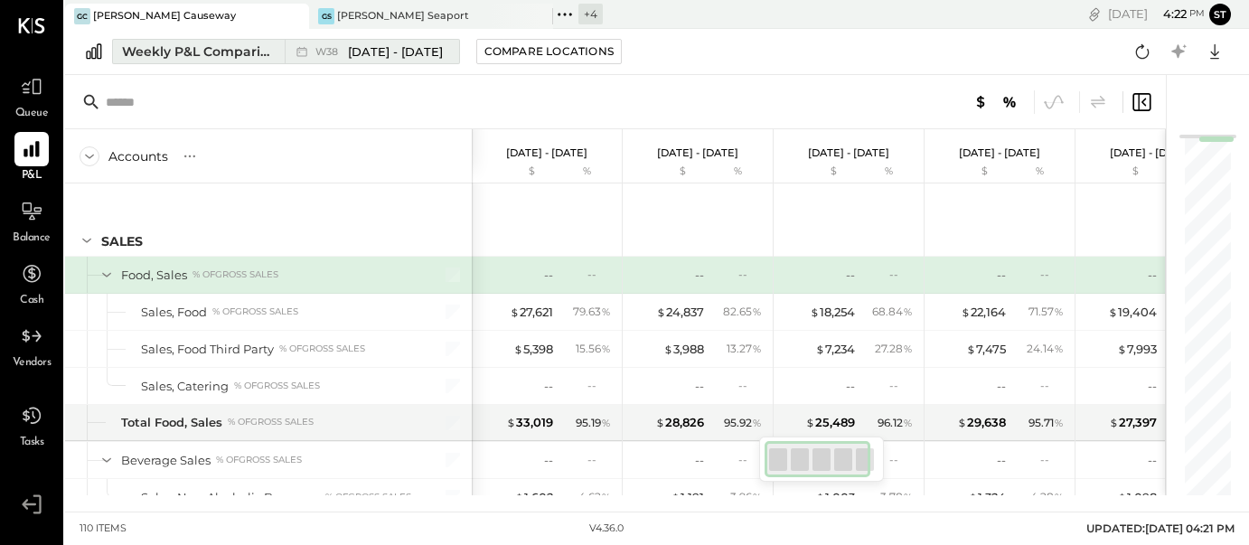
click at [411, 59] on span "[DATE] - [DATE]" at bounding box center [395, 51] width 95 height 17
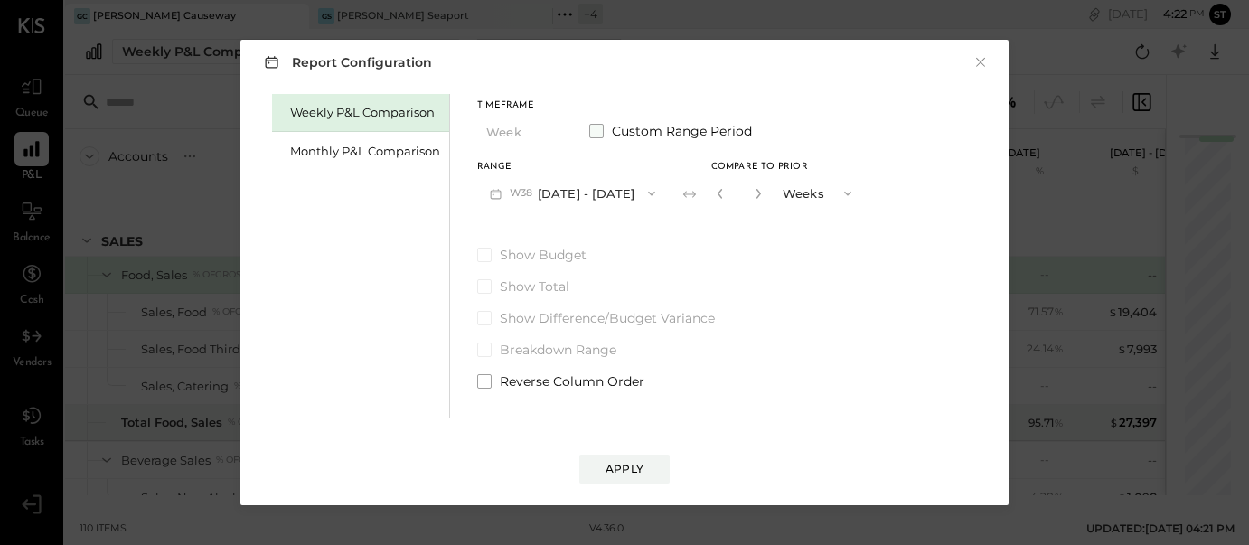
click at [593, 134] on span at bounding box center [596, 131] width 14 height 14
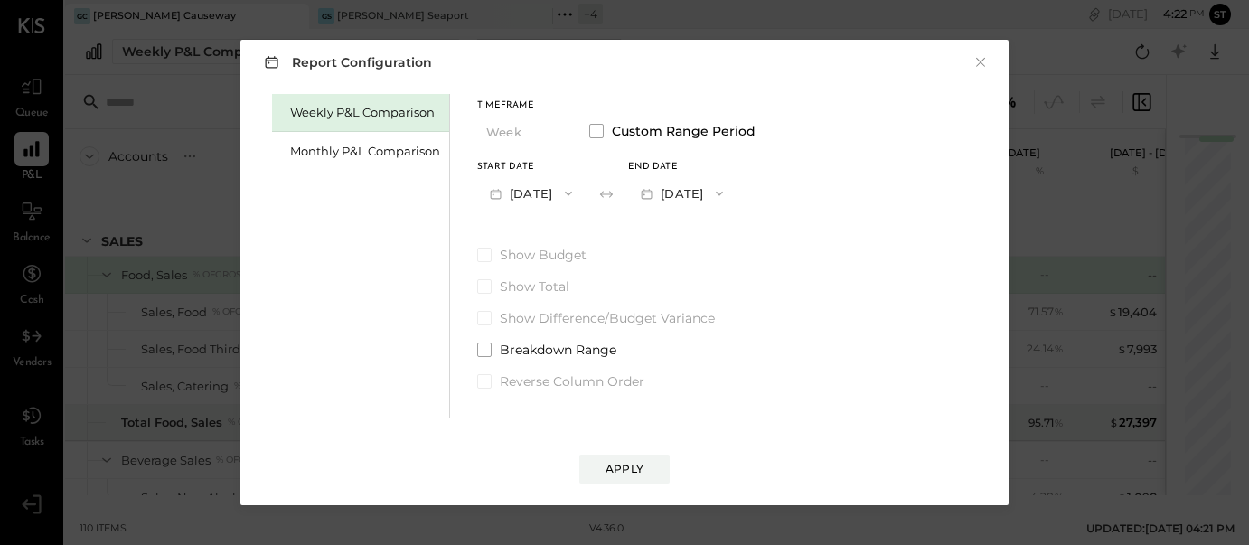
click at [576, 196] on icon "button" at bounding box center [568, 193] width 14 height 14
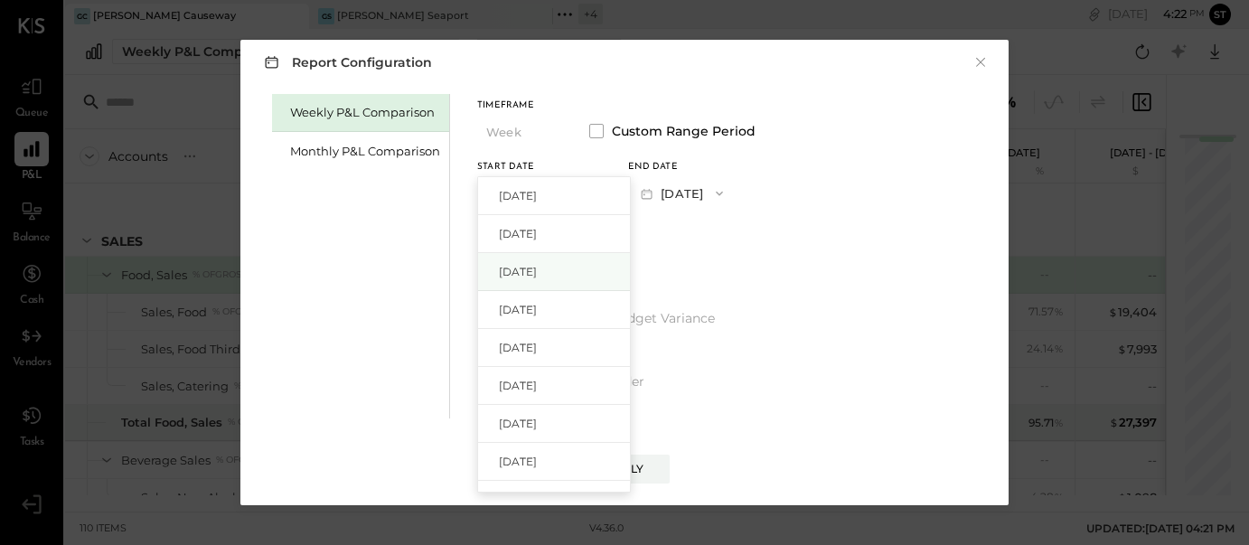
click at [564, 260] on div "[DATE]" at bounding box center [554, 272] width 152 height 38
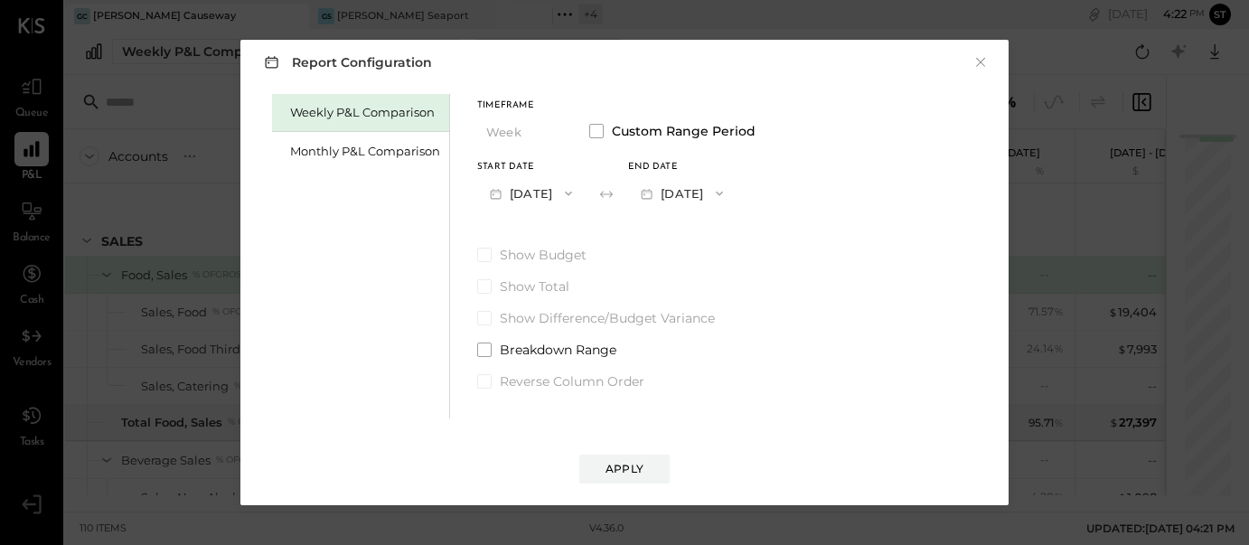
click at [727, 195] on icon "button" at bounding box center [719, 193] width 14 height 14
click at [744, 231] on div "[DATE]" at bounding box center [705, 234] width 152 height 38
click at [639, 470] on div "Apply" at bounding box center [625, 468] width 38 height 15
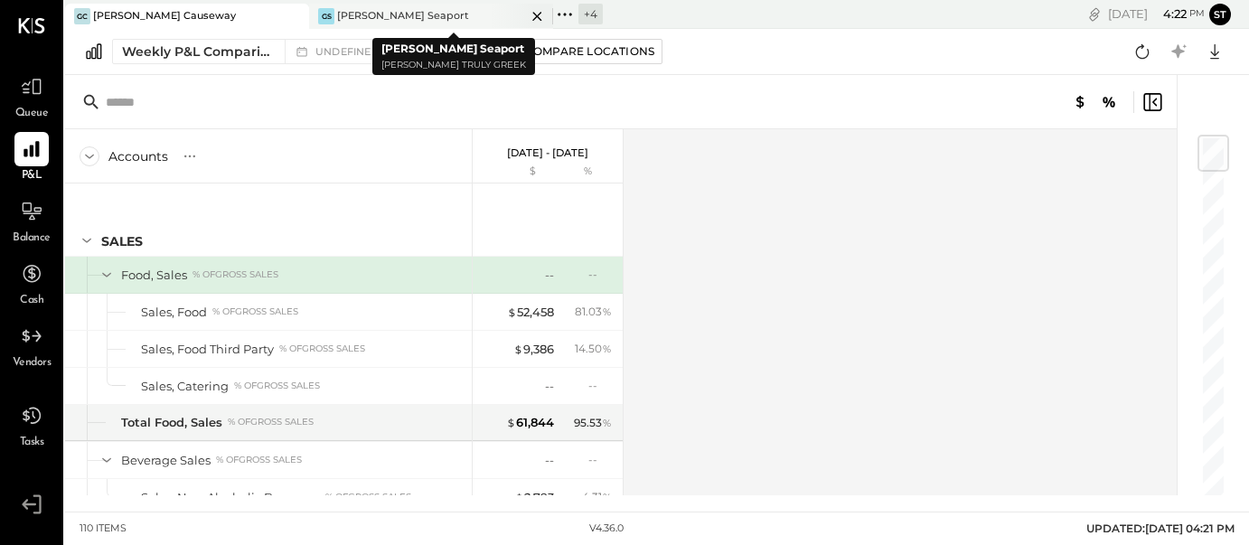
click at [536, 18] on icon at bounding box center [537, 16] width 23 height 22
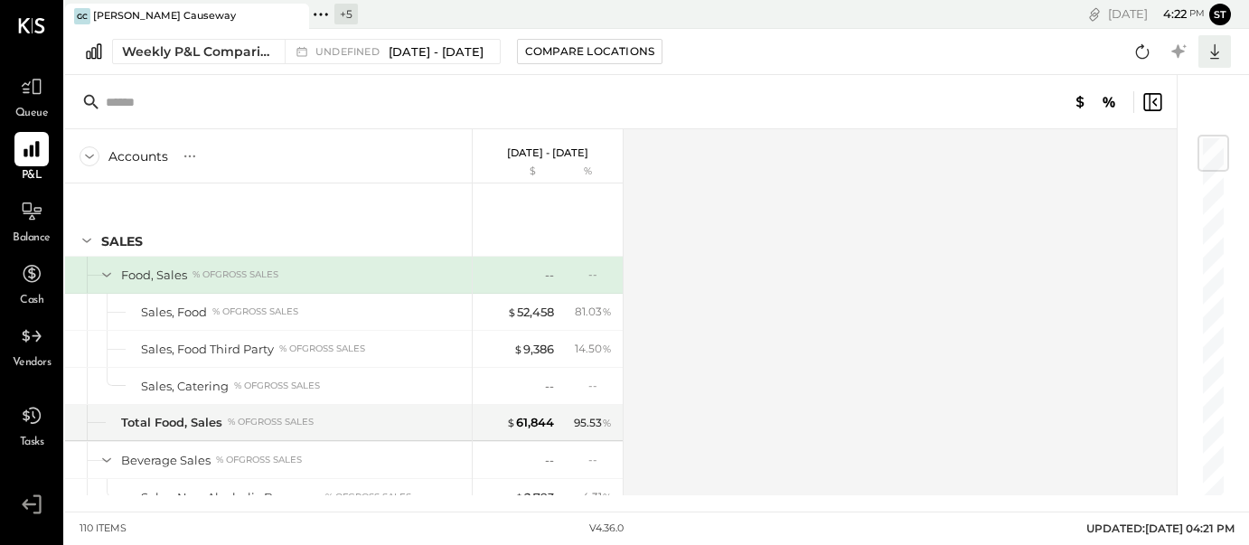
click at [1212, 52] on icon at bounding box center [1214, 51] width 9 height 15
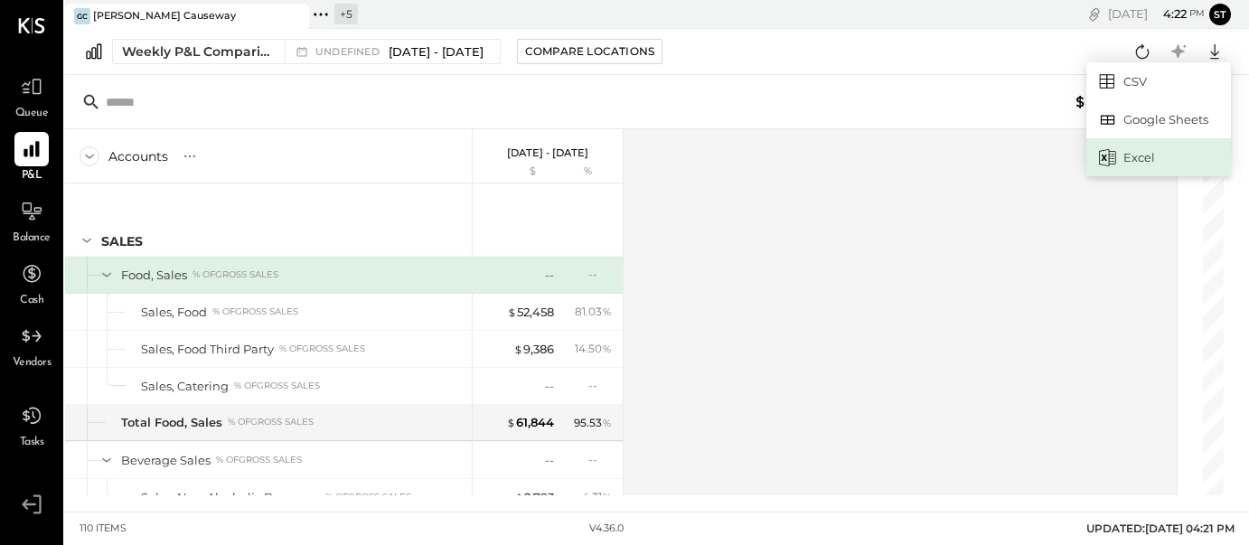
click at [1146, 162] on div "Excel" at bounding box center [1159, 157] width 145 height 38
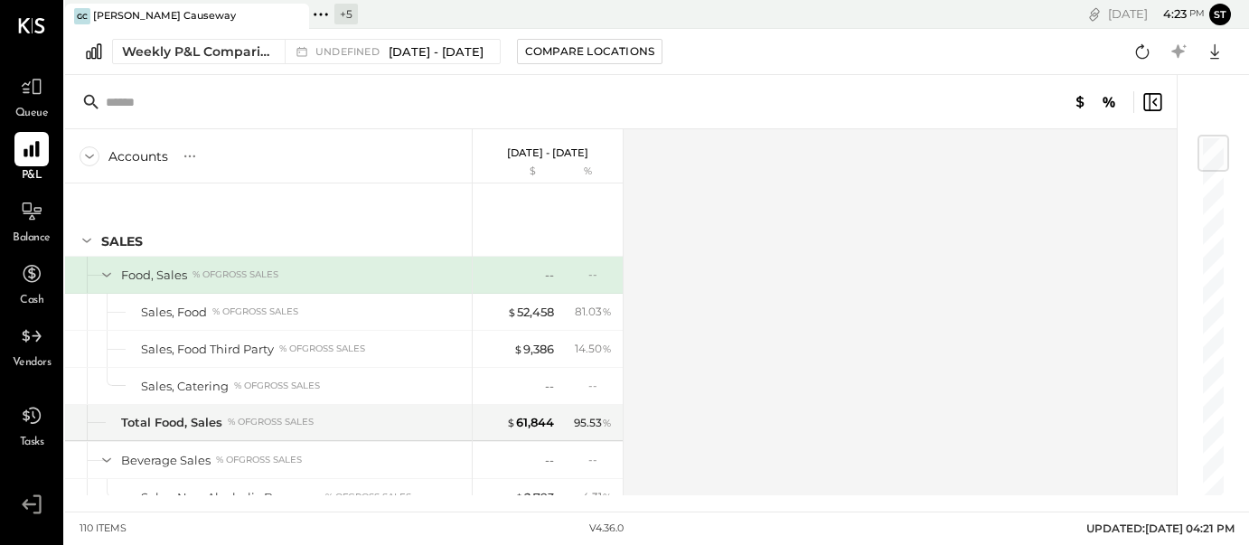
click at [324, 11] on icon at bounding box center [321, 15] width 24 height 24
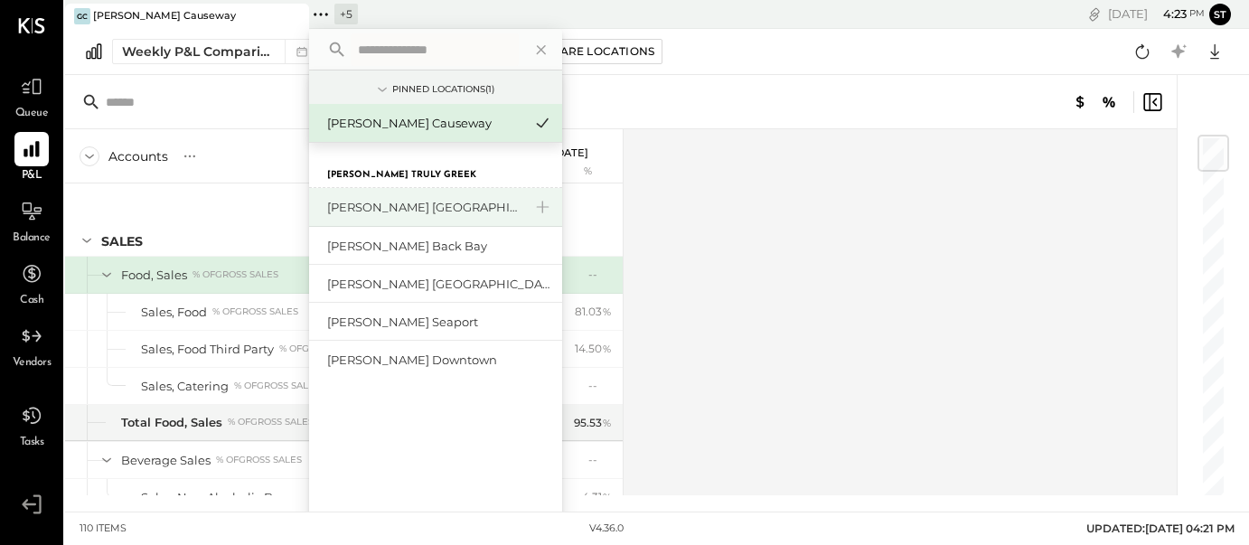
click at [393, 212] on div "[PERSON_NAME] [GEOGRAPHIC_DATA]" at bounding box center [424, 207] width 195 height 17
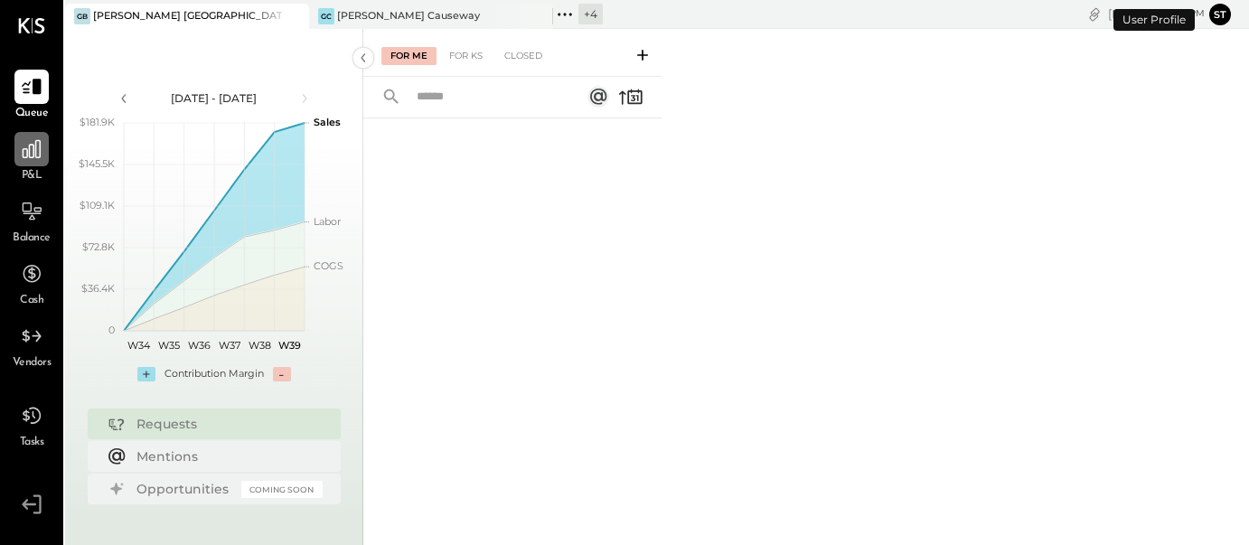
click at [39, 137] on div at bounding box center [31, 149] width 34 height 34
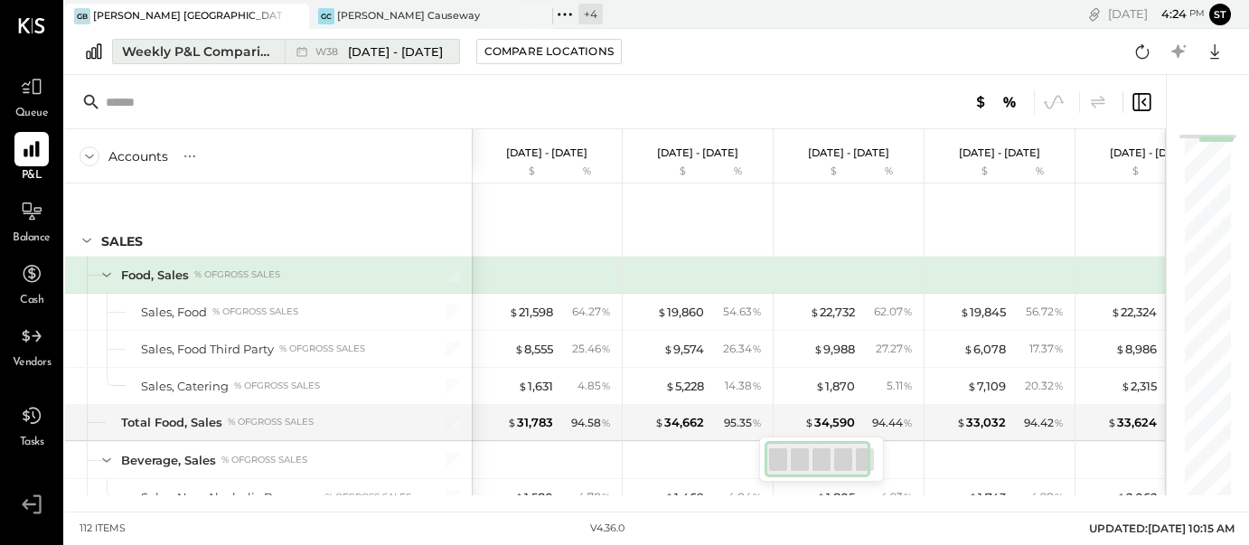
click at [379, 56] on span "[DATE] - [DATE]" at bounding box center [395, 51] width 95 height 17
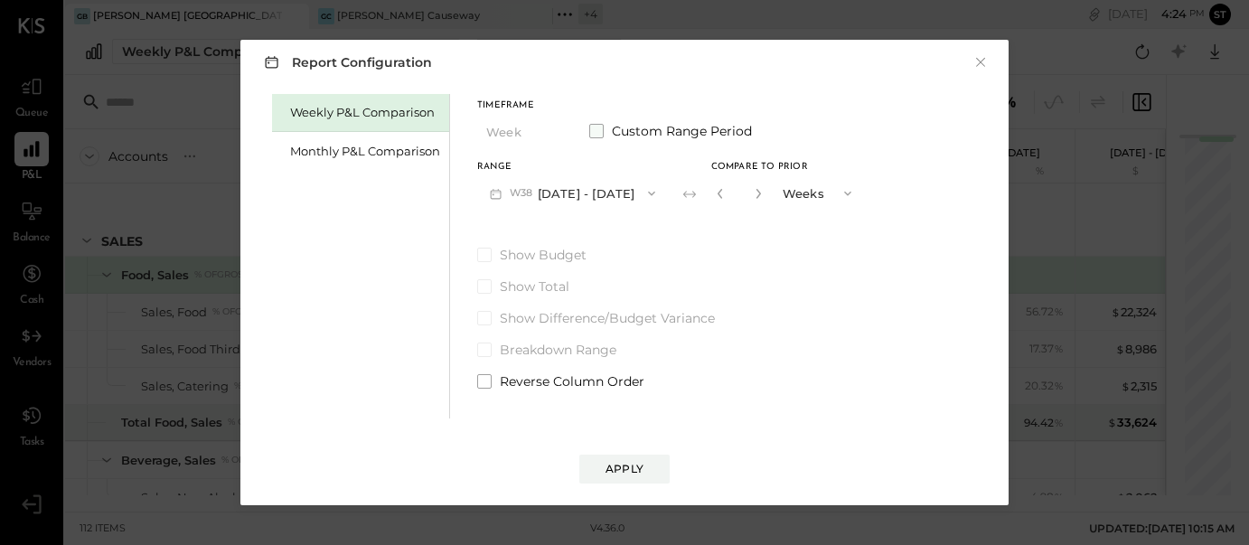
click at [598, 130] on span at bounding box center [596, 131] width 14 height 14
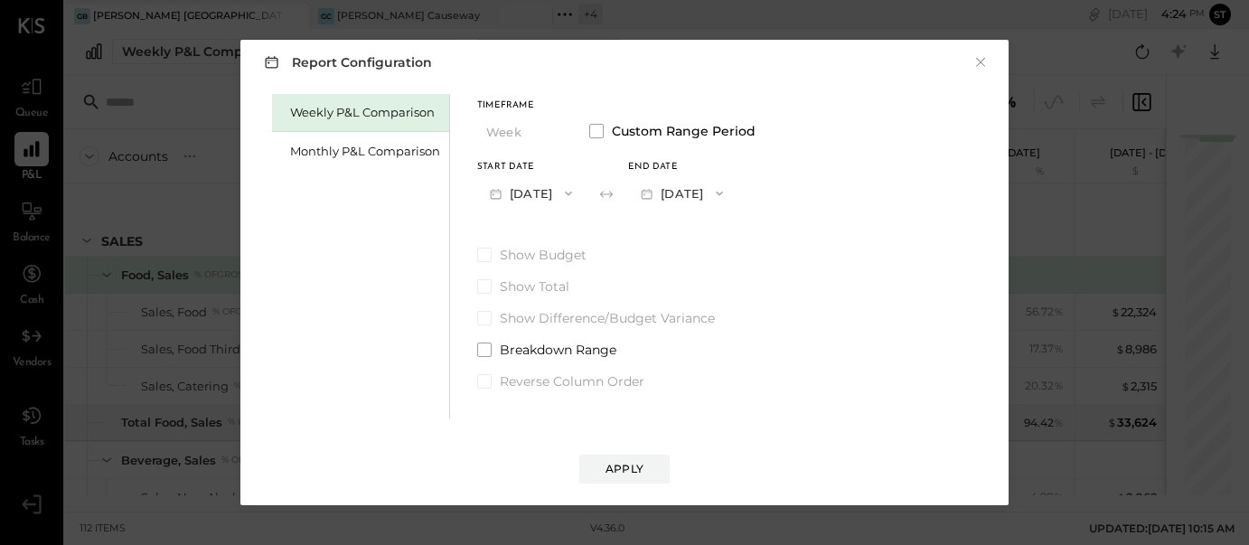
click at [549, 190] on button "[DATE]" at bounding box center [531, 192] width 108 height 33
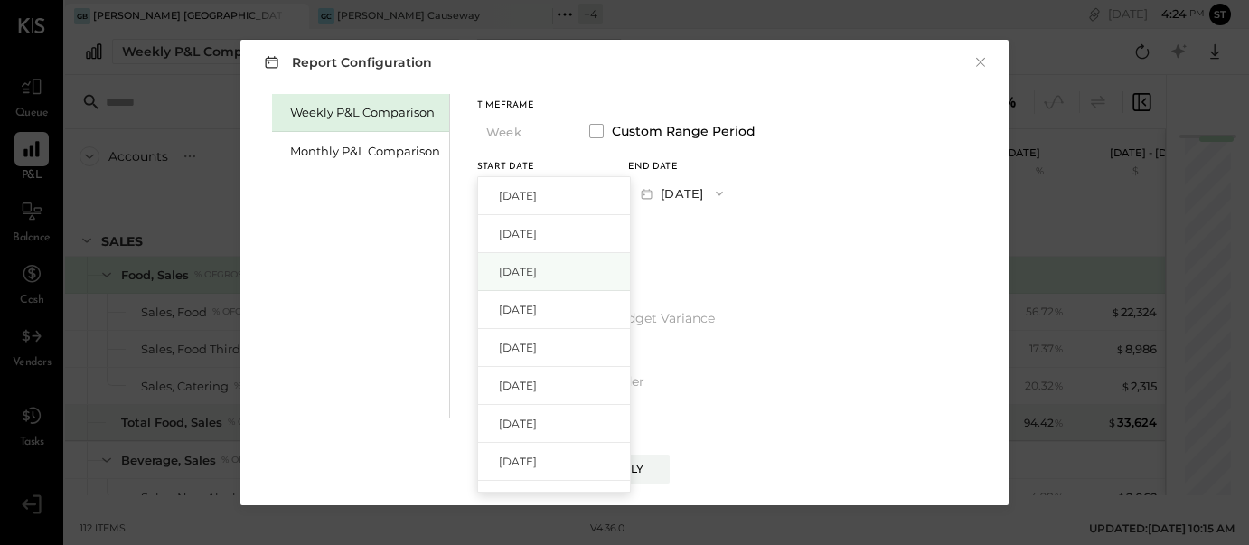
click at [537, 270] on span "[DATE]" at bounding box center [518, 271] width 38 height 15
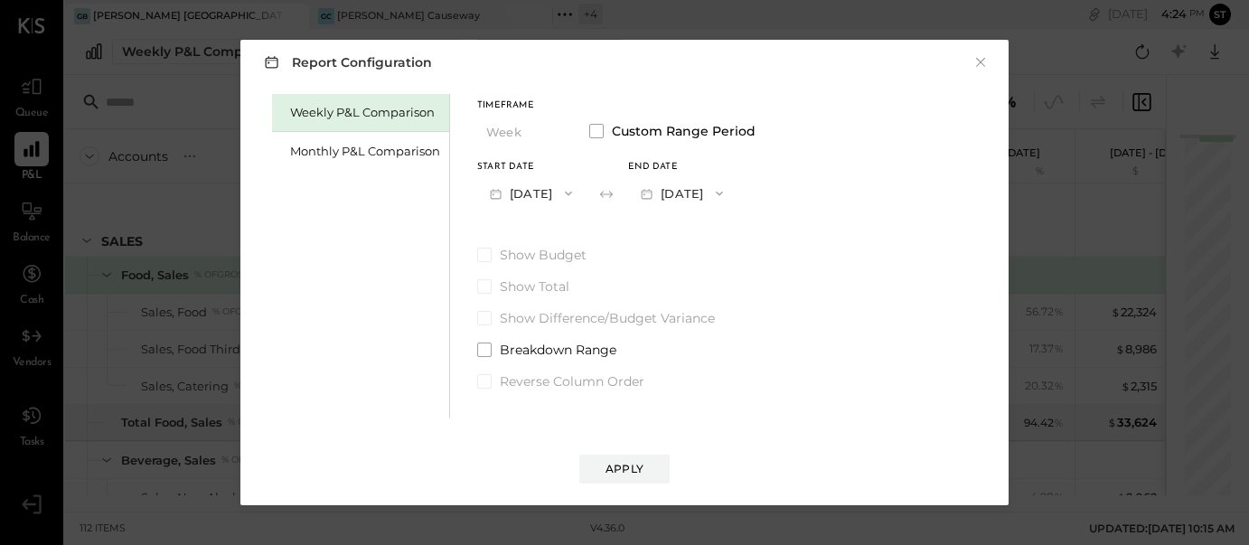
click at [727, 193] on span "button" at bounding box center [715, 193] width 24 height 14
click at [688, 231] on span "[DATE]" at bounding box center [669, 233] width 38 height 15
click at [645, 466] on button "Apply" at bounding box center [624, 469] width 90 height 29
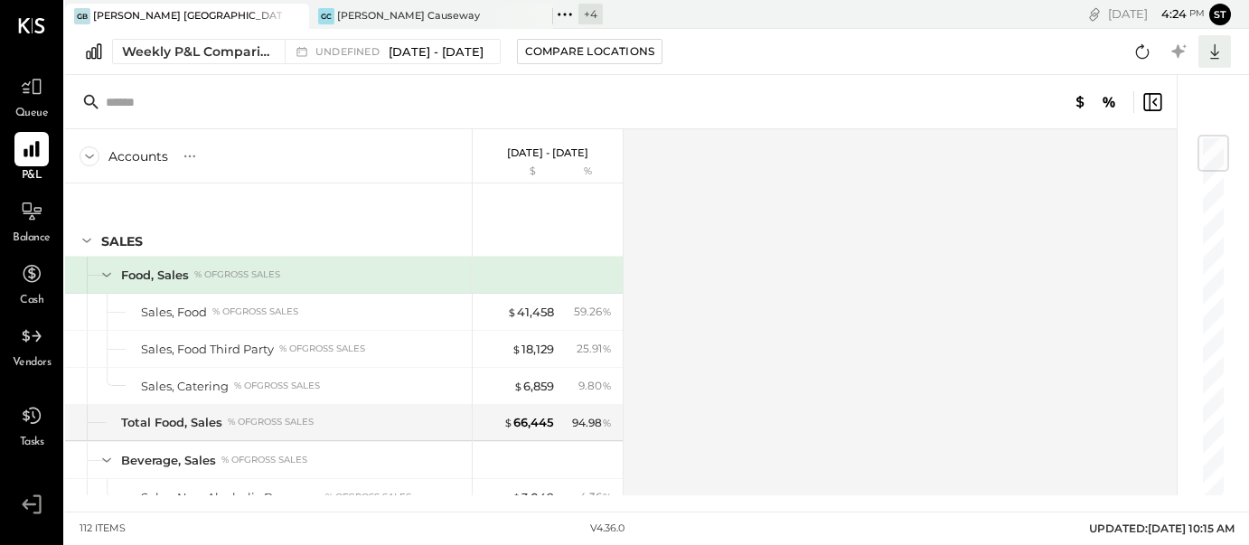
click at [1213, 57] on icon at bounding box center [1215, 52] width 24 height 24
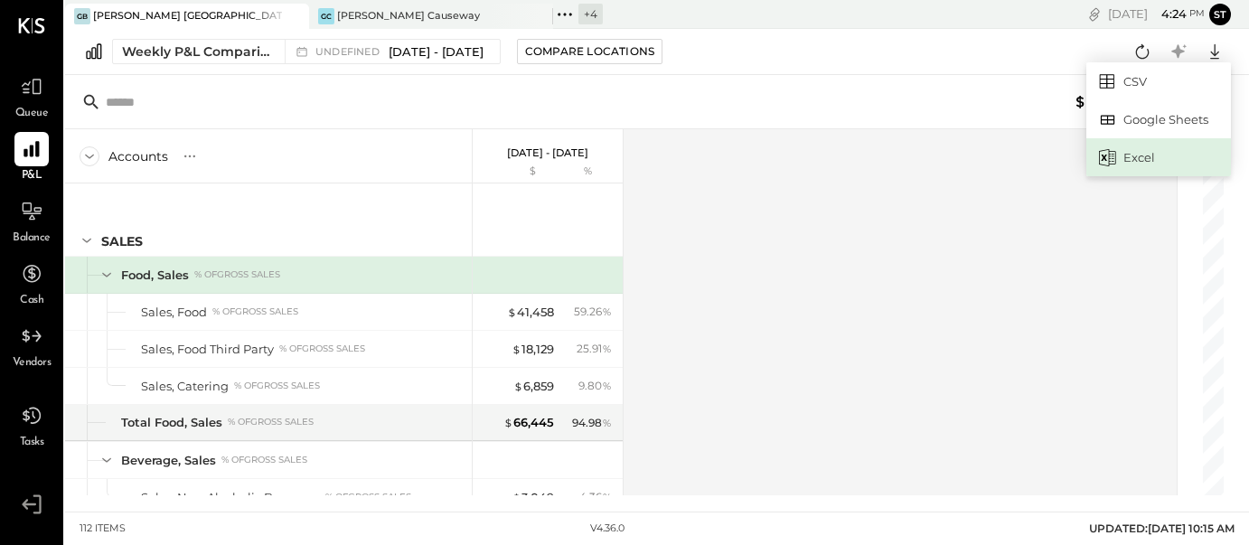
click at [1129, 154] on div "Excel" at bounding box center [1159, 157] width 145 height 38
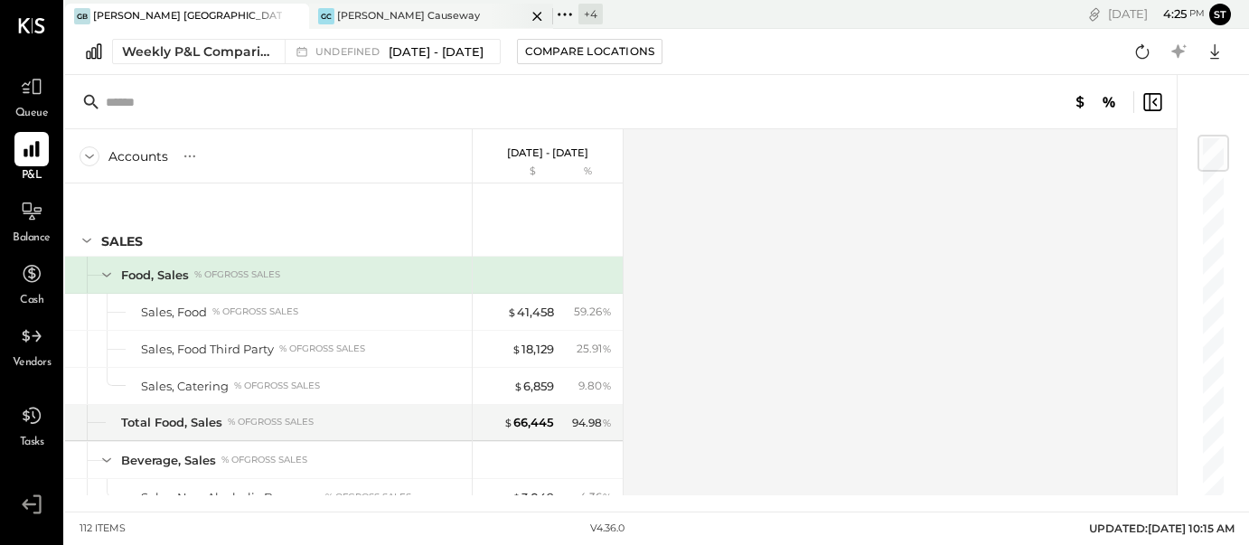
click at [537, 19] on icon at bounding box center [537, 16] width 23 height 22
click at [223, 16] on div "GB [PERSON_NAME] [GEOGRAPHIC_DATA]" at bounding box center [173, 16] width 217 height 16
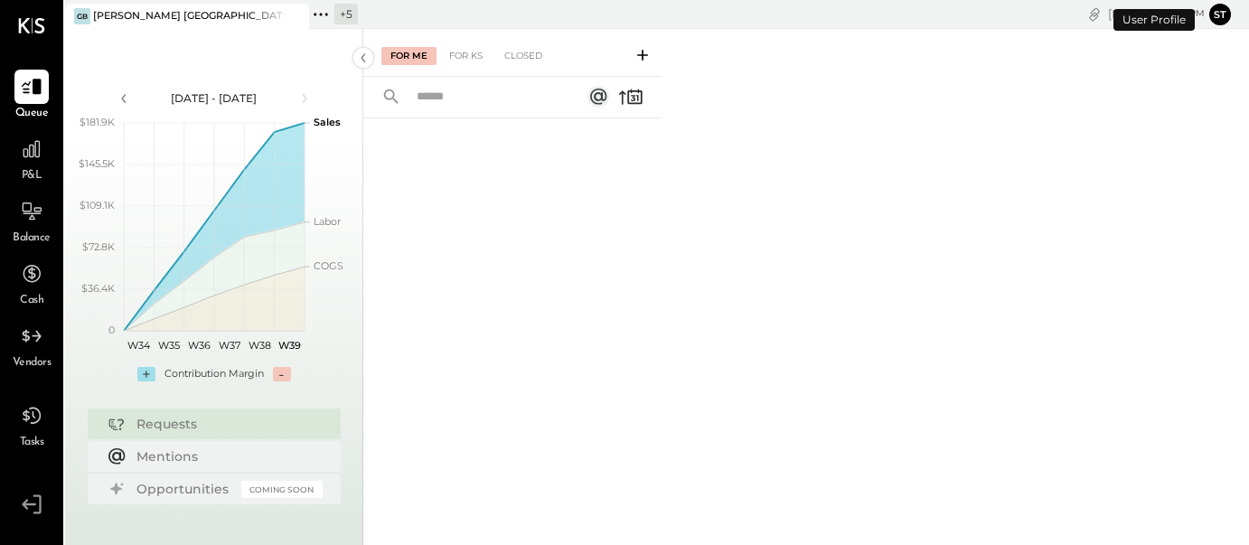
click at [345, 17] on div "+ 5" at bounding box center [346, 14] width 24 height 21
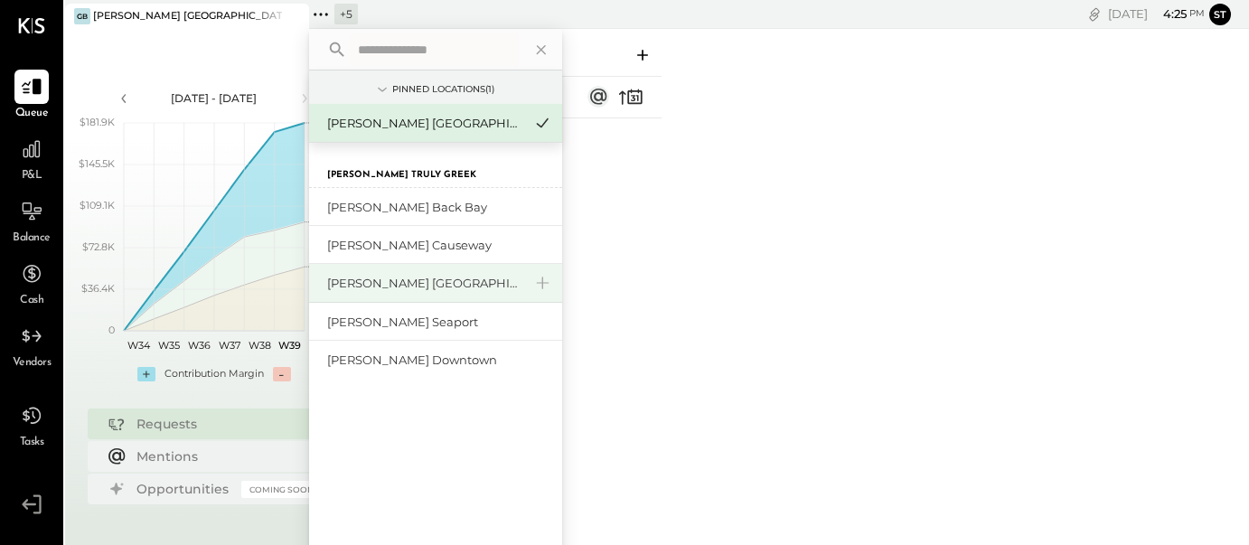
click at [414, 280] on div "[PERSON_NAME] [GEOGRAPHIC_DATA]" at bounding box center [424, 283] width 195 height 17
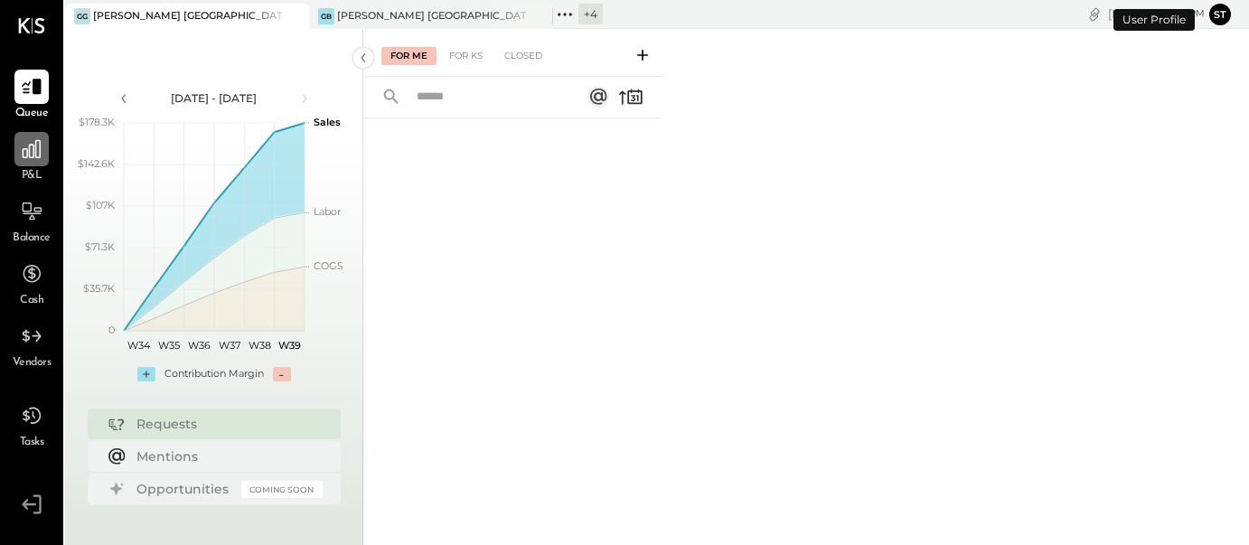
click at [27, 150] on icon at bounding box center [32, 149] width 18 height 18
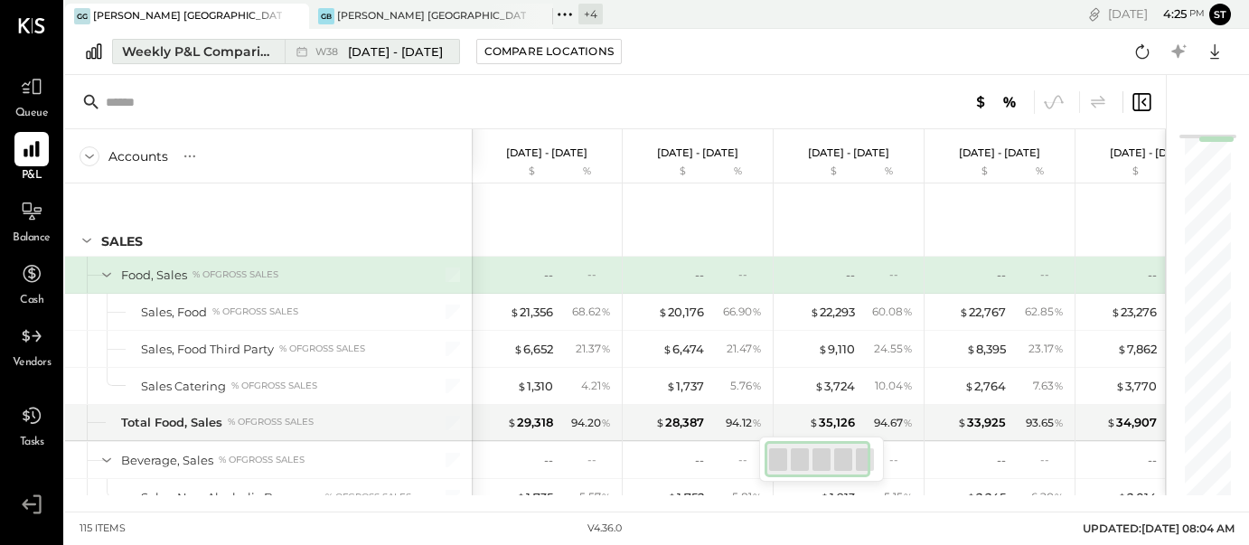
click at [395, 53] on span "[DATE] - [DATE]" at bounding box center [395, 51] width 95 height 17
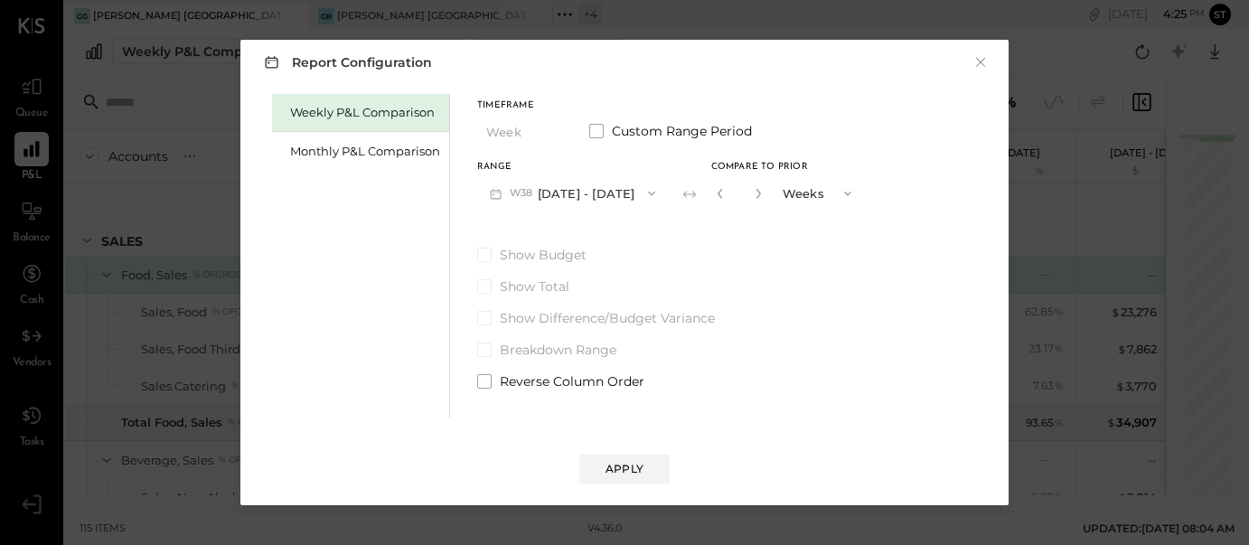
click at [570, 193] on button "W38 [DATE] - [DATE]" at bounding box center [572, 192] width 191 height 33
click at [594, 132] on span at bounding box center [596, 131] width 14 height 14
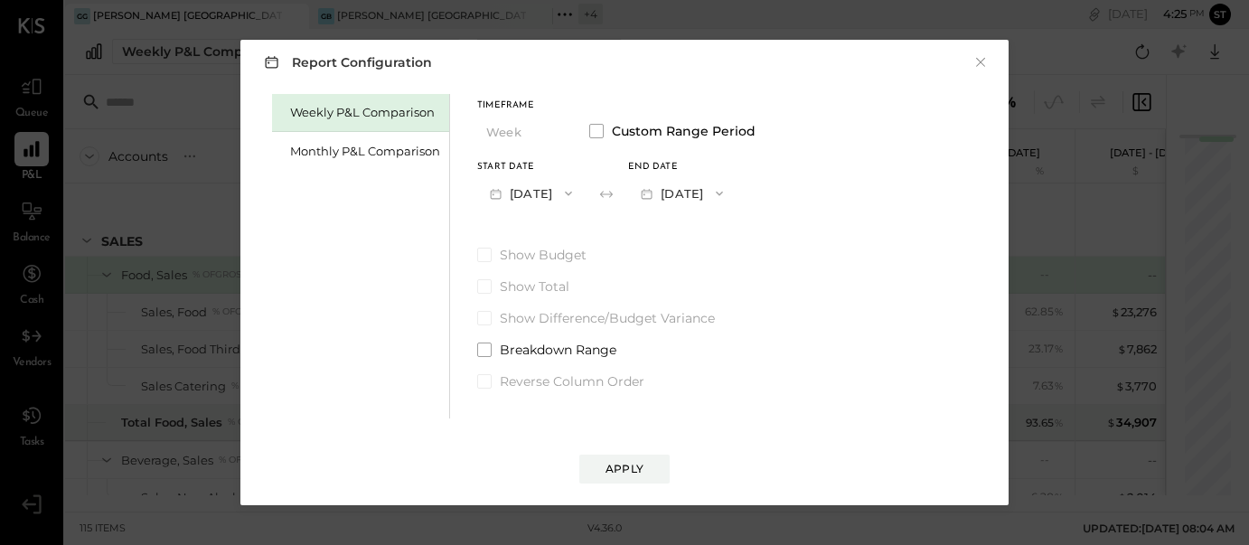
click at [542, 195] on button "[DATE]" at bounding box center [531, 192] width 108 height 33
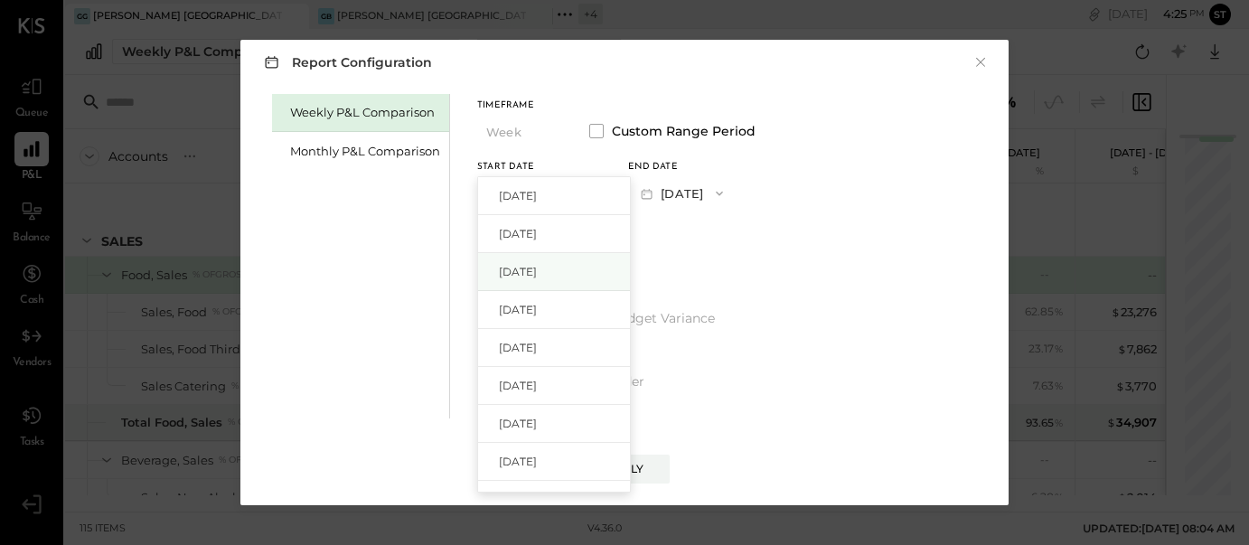
click at [532, 277] on span "[DATE]" at bounding box center [518, 271] width 38 height 15
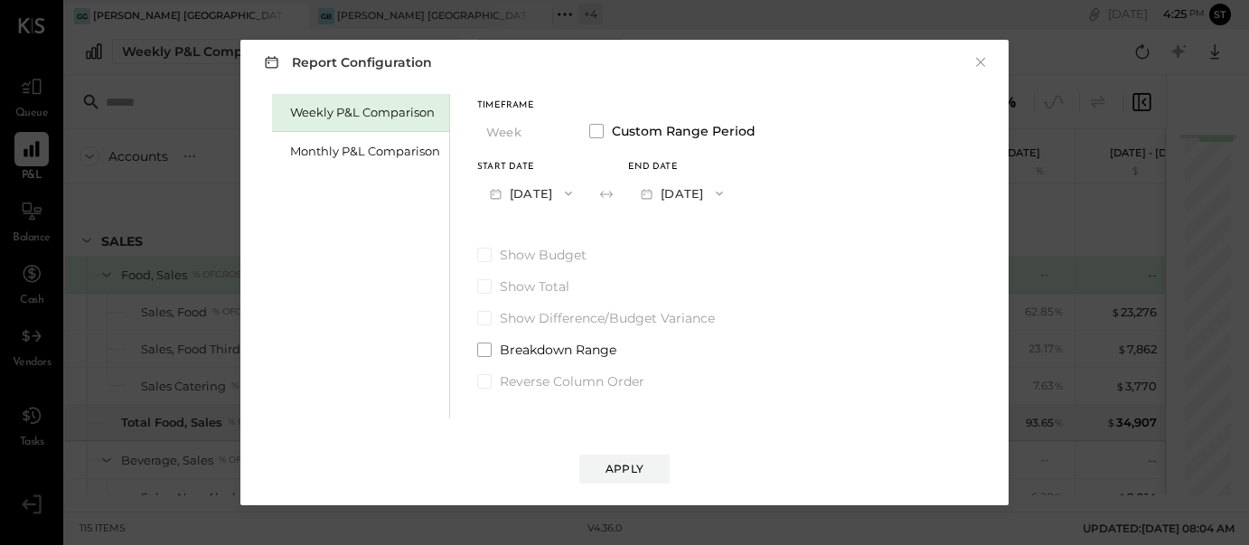
click at [727, 196] on icon "button" at bounding box center [719, 193] width 14 height 14
click at [688, 238] on span "[DATE]" at bounding box center [669, 233] width 38 height 15
click at [636, 470] on div "Apply" at bounding box center [625, 468] width 38 height 15
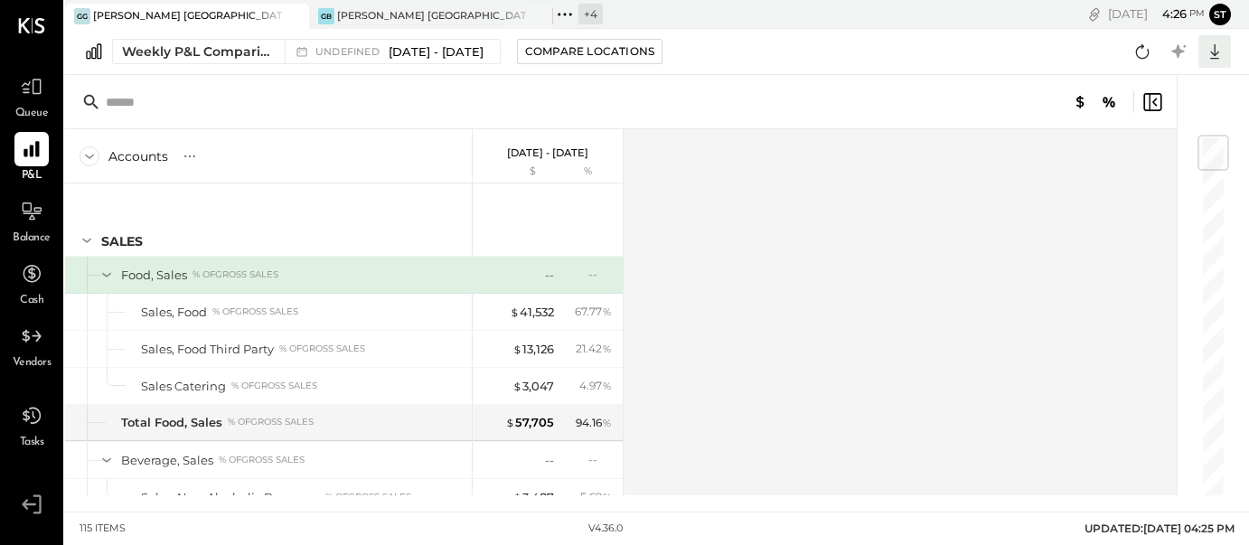
click at [1219, 57] on icon at bounding box center [1215, 52] width 24 height 24
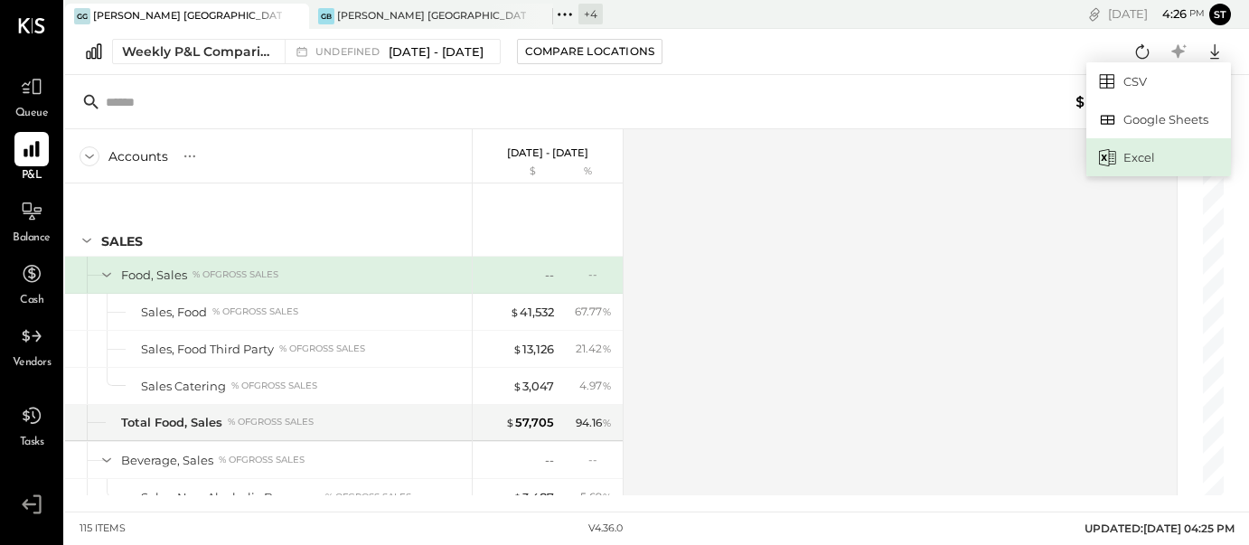
click at [1149, 159] on div "Excel" at bounding box center [1159, 157] width 145 height 38
